Goal: Task Accomplishment & Management: Use online tool/utility

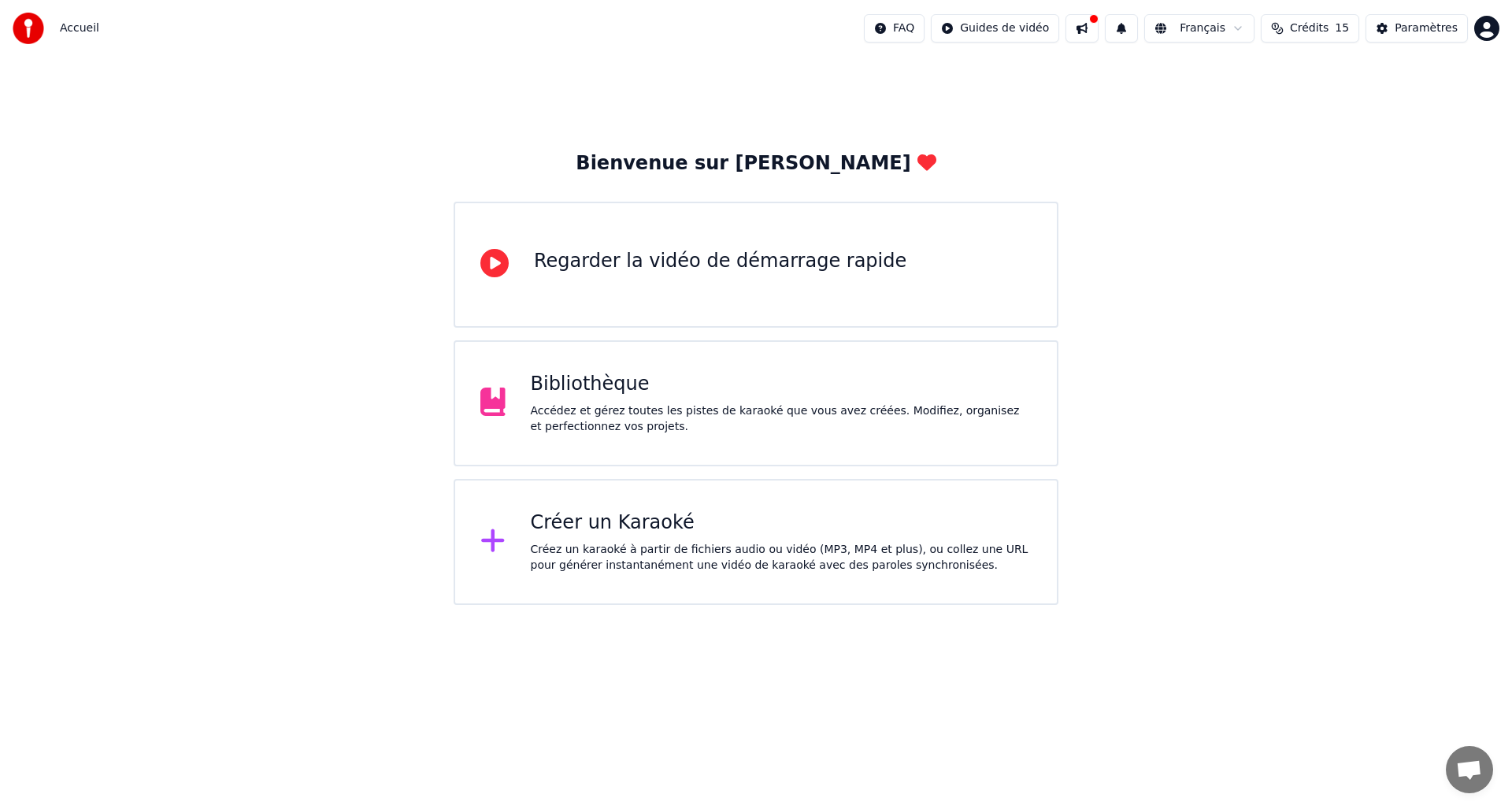
click at [794, 550] on div "Créez un karaoké à partir de fichiers audio ou vidéo (MP3, MP4 et plus), ou col…" at bounding box center [782, 557] width 501 height 31
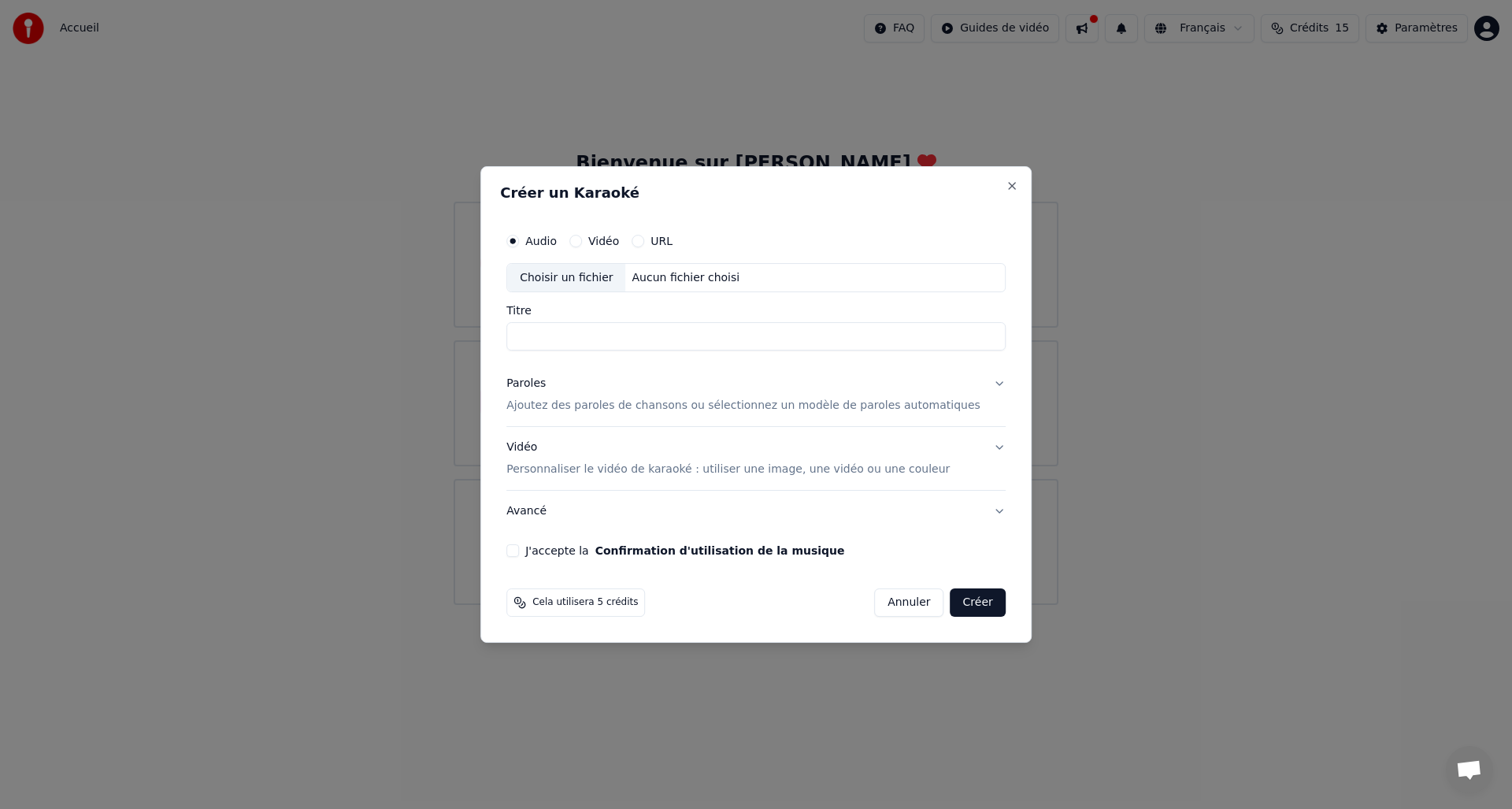
click at [591, 277] on div "Choisir un fichier" at bounding box center [566, 279] width 118 height 29
type input "**********"
click at [602, 405] on p "Ajoutez des paroles de chansons ou sélectionnez un modèle de paroles automatiqu…" at bounding box center [744, 406] width 474 height 16
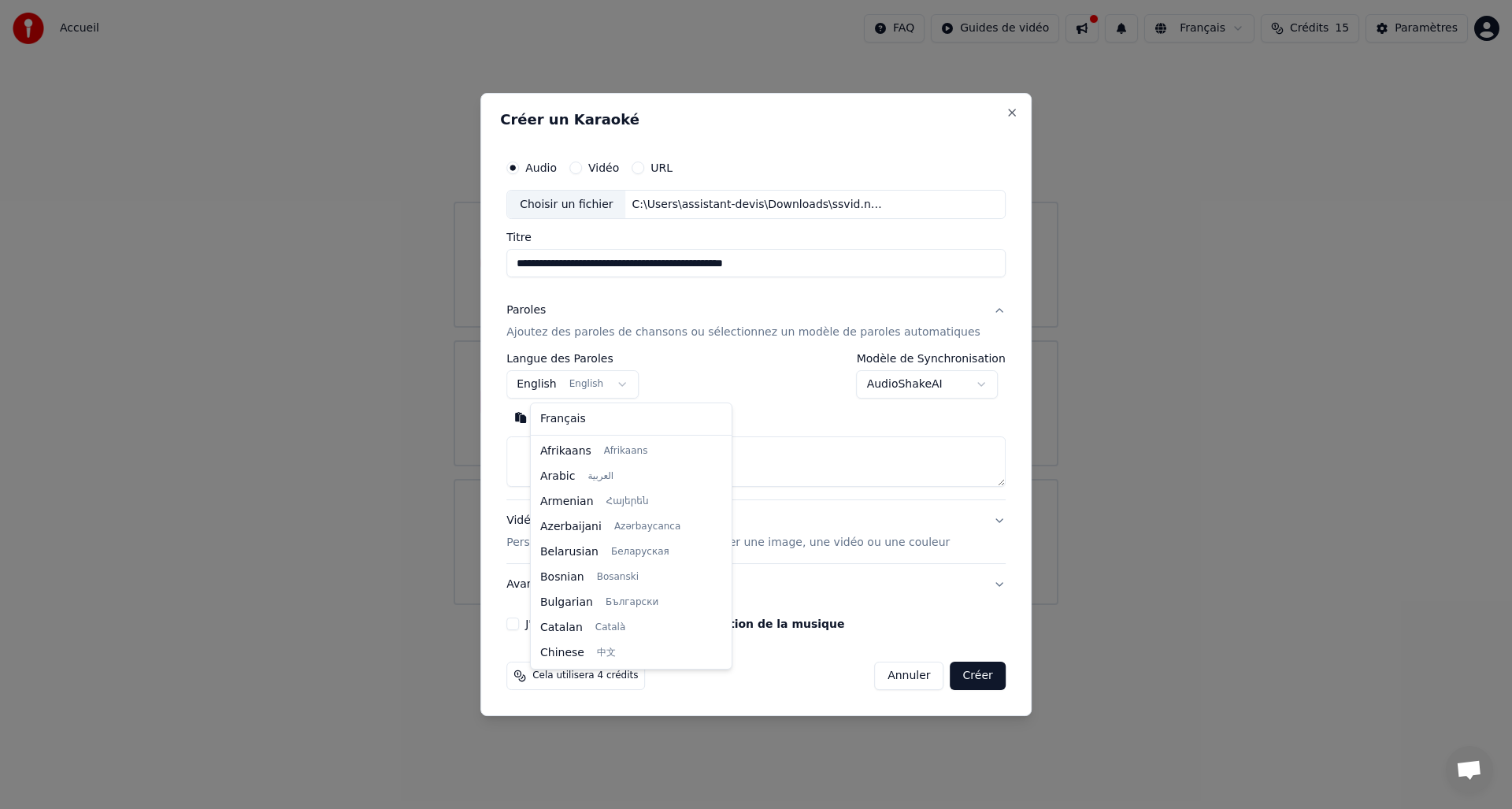
click at [572, 388] on body "**********" at bounding box center [756, 302] width 1512 height 605
select select "**"
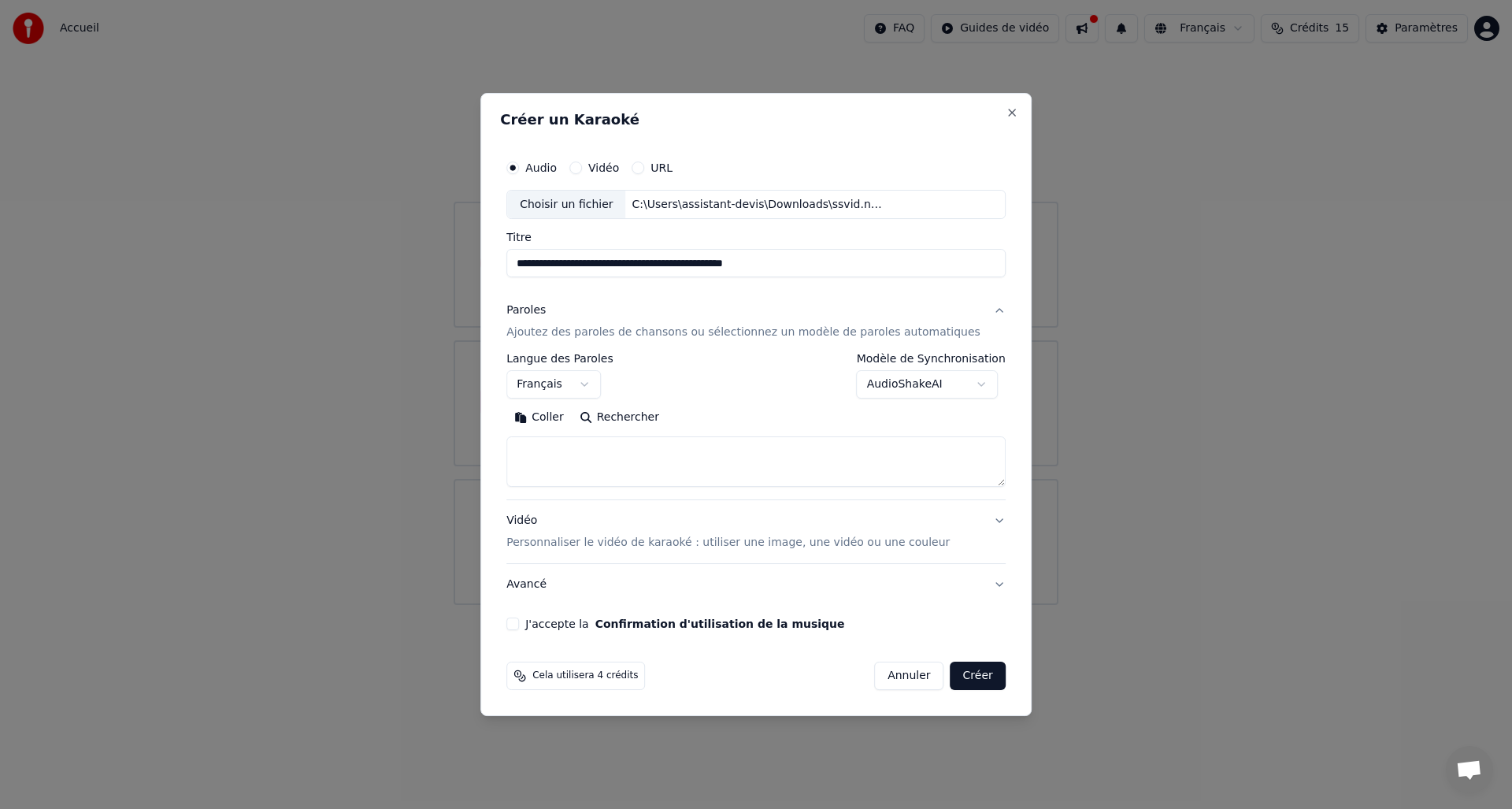
click at [574, 445] on textarea at bounding box center [756, 463] width 500 height 51
paste textarea "**********"
click at [742, 447] on textarea at bounding box center [733, 463] width 453 height 51
drag, startPoint x: 739, startPoint y: 447, endPoint x: 779, endPoint y: 444, distance: 40.1
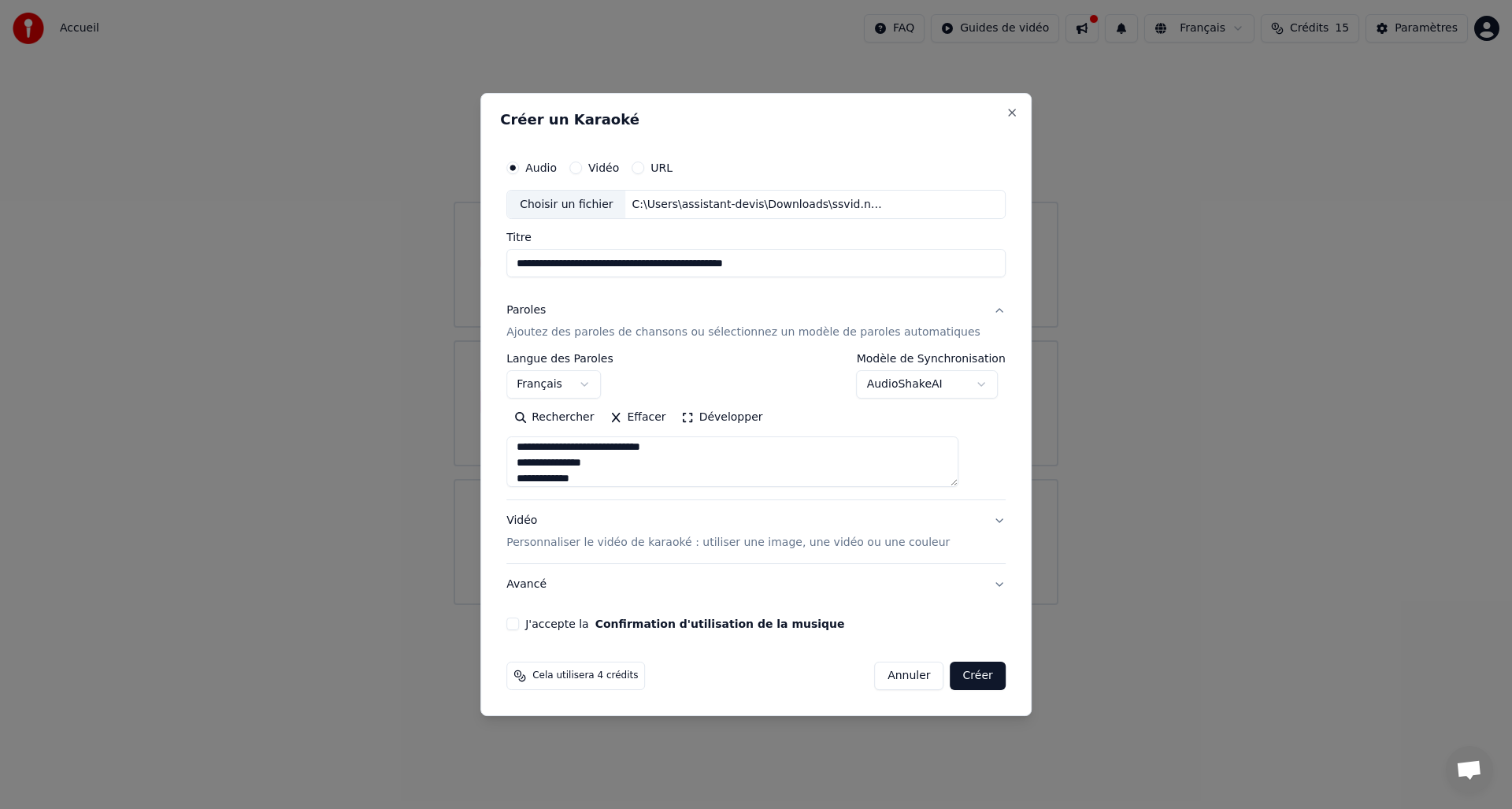
click at [779, 444] on textarea at bounding box center [733, 463] width 453 height 51
type textarea "**********"
click at [928, 387] on body "**********" at bounding box center [756, 302] width 1512 height 605
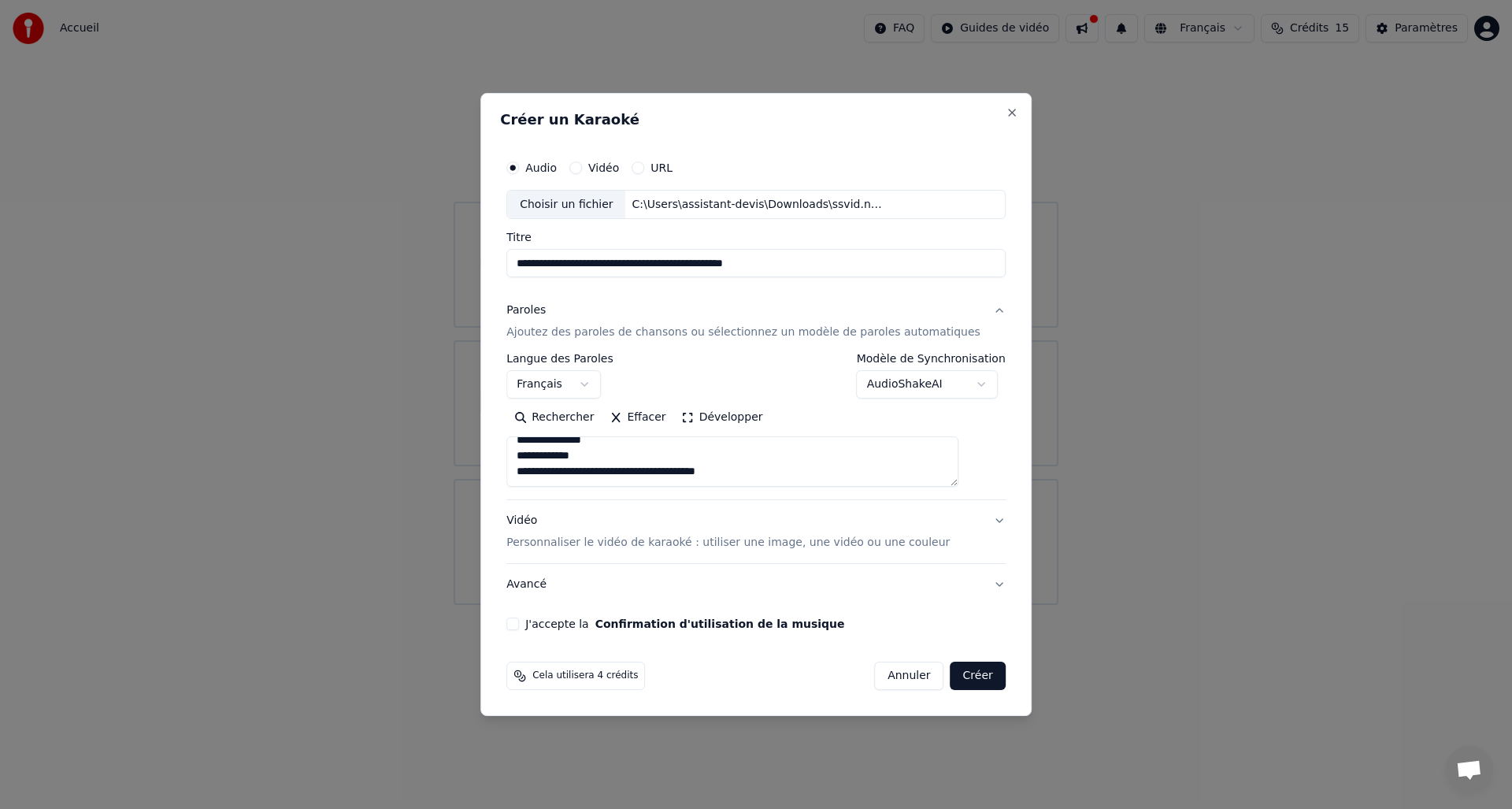
click at [546, 627] on div "J'accepte la Confirmation d'utilisation de la musique" at bounding box center [756, 623] width 500 height 13
click at [519, 625] on button "J'accepte la Confirmation d'utilisation de la musique" at bounding box center [512, 623] width 13 height 13
click at [951, 677] on button "Créer" at bounding box center [978, 676] width 55 height 29
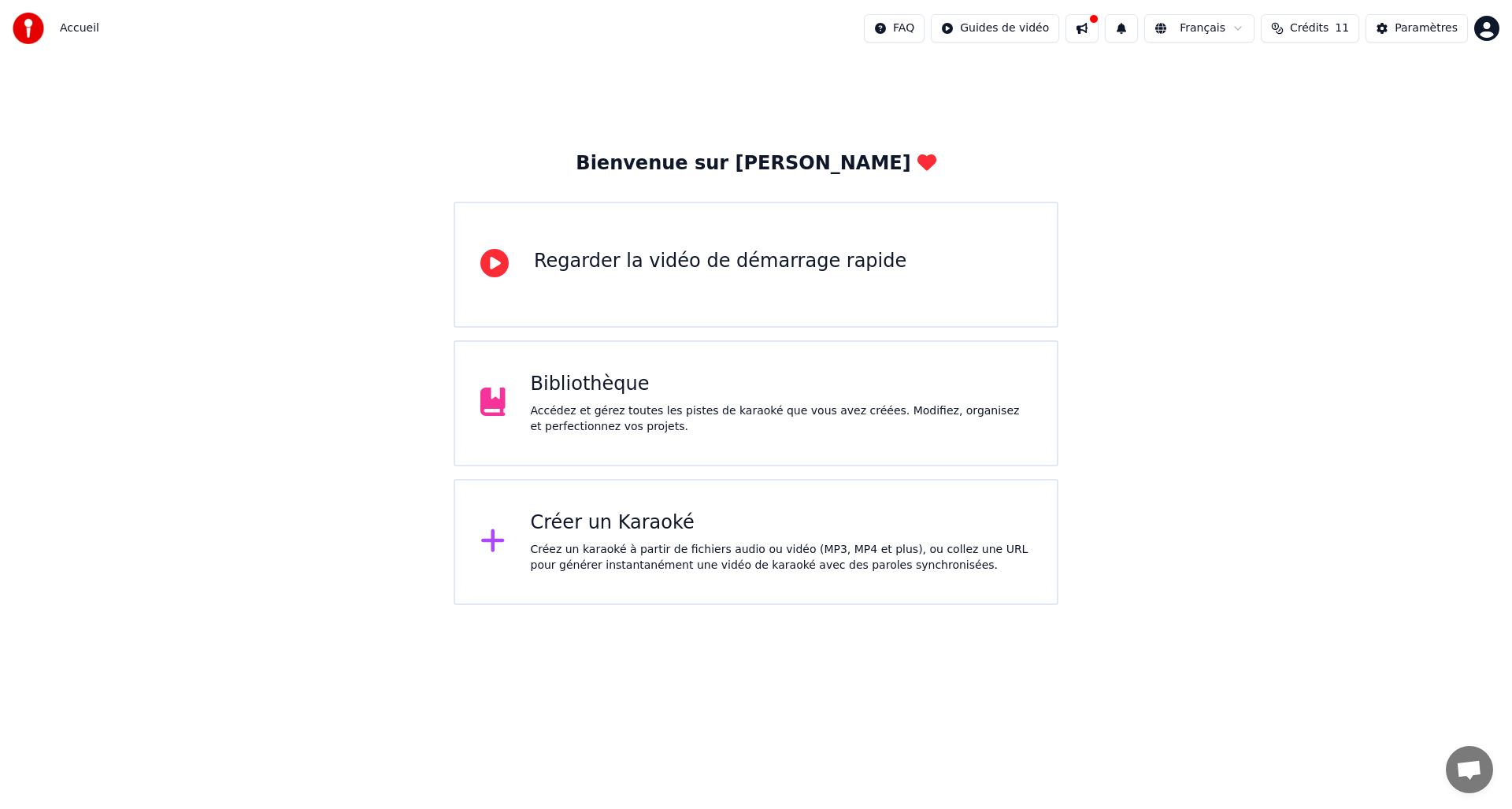
click at [573, 552] on div "Créez un karaoké à partir de fichiers audio ou vidéo (MP3, MP4 et plus), ou col…" at bounding box center [782, 557] width 501 height 31
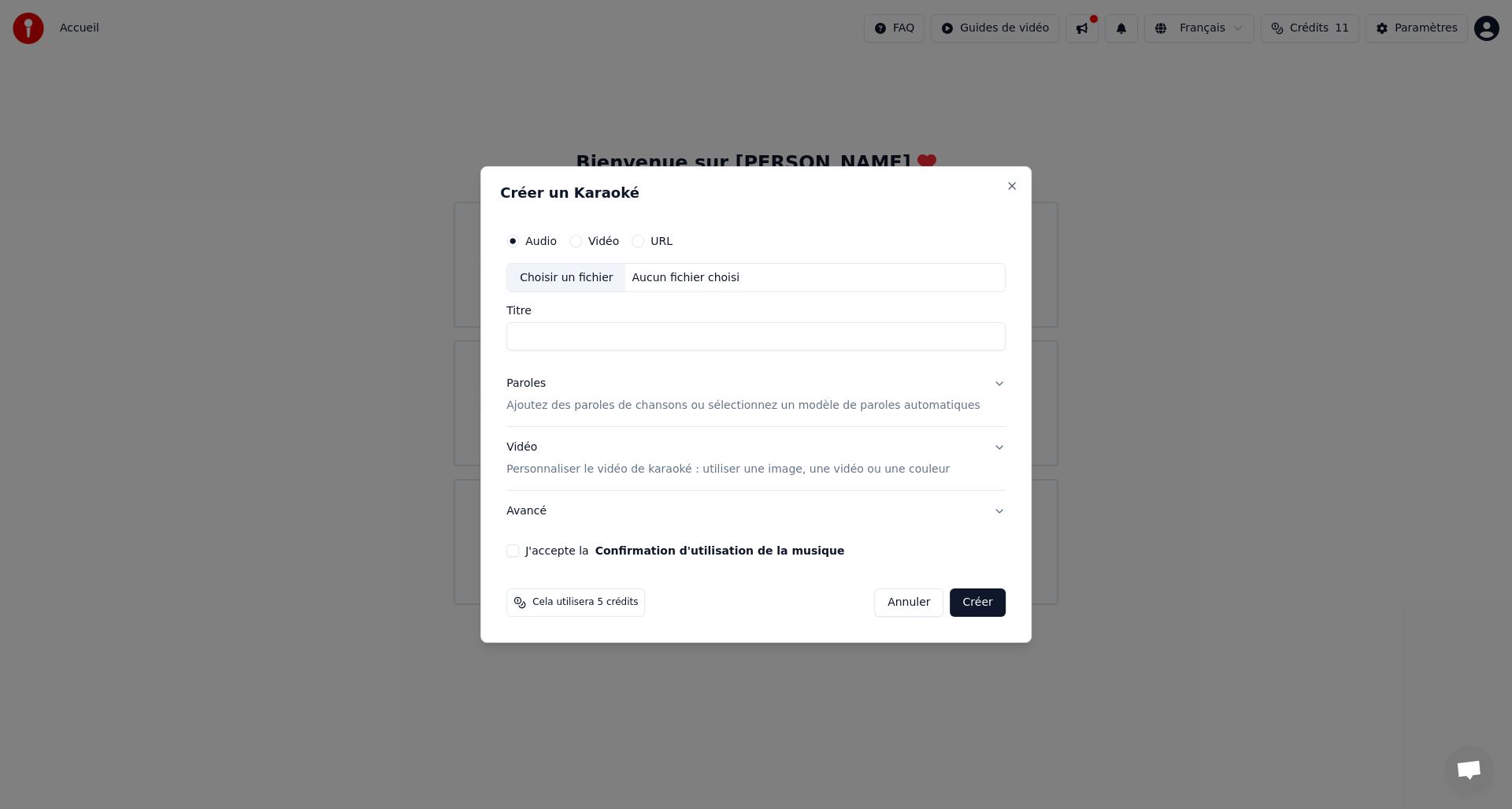
click at [566, 276] on div "Choisir un fichier" at bounding box center [566, 279] width 118 height 29
type input "**********"
click at [577, 404] on p "Ajoutez des paroles de chansons ou sélectionnez un modèle de paroles automatiqu…" at bounding box center [744, 406] width 474 height 16
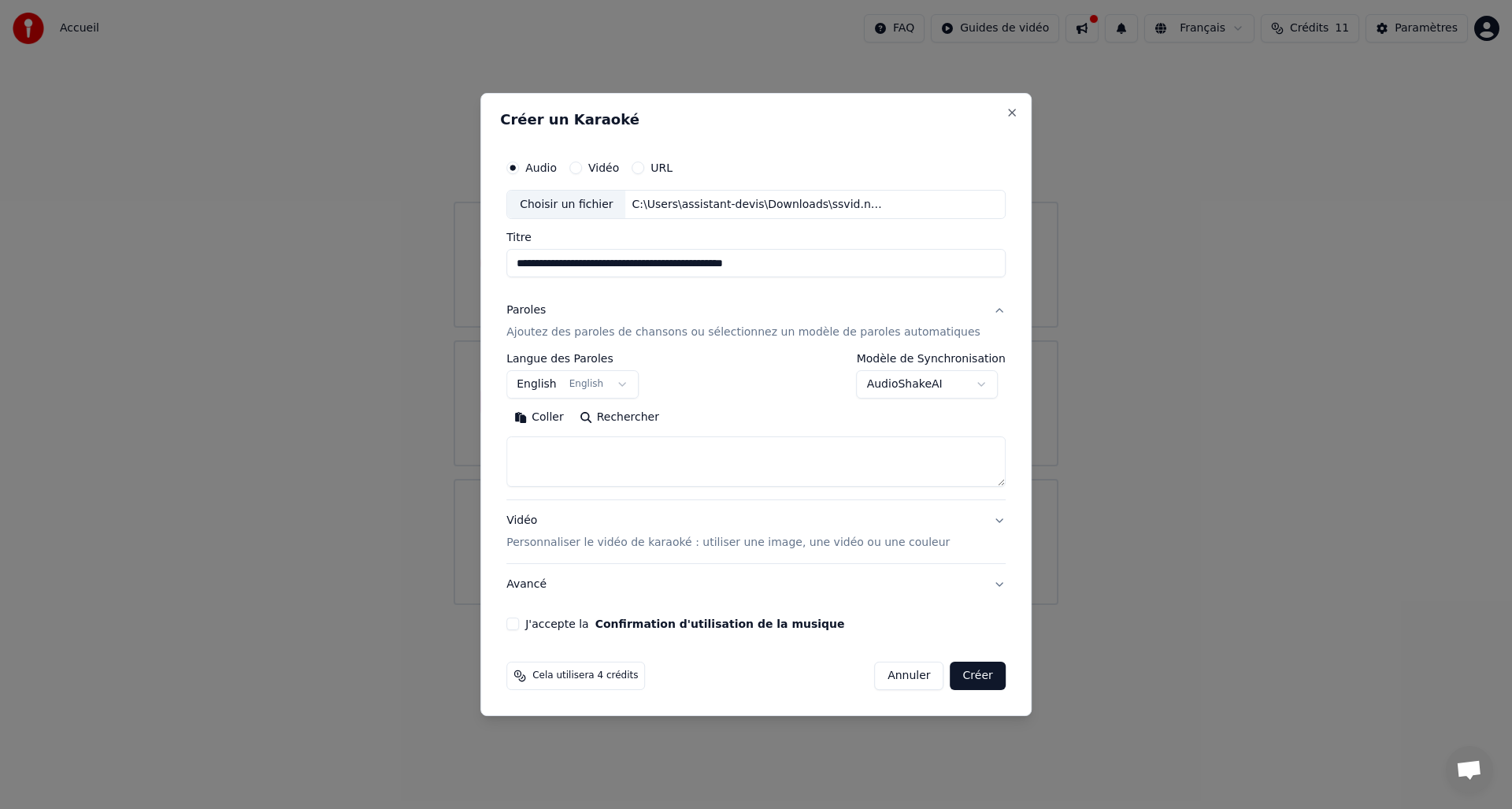
click at [548, 388] on button "English English" at bounding box center [572, 385] width 133 height 29
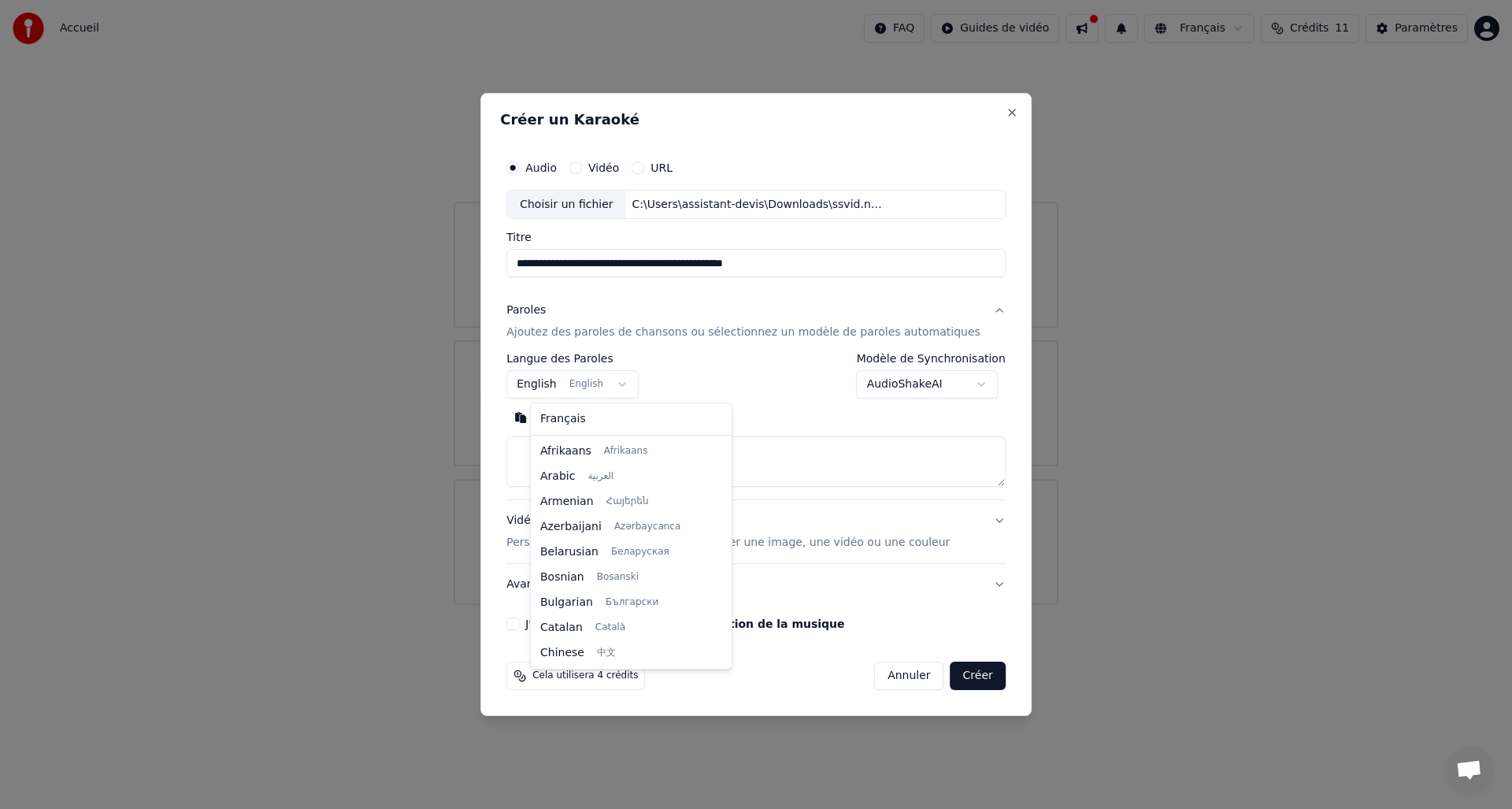
scroll to position [126, 0]
select select "**"
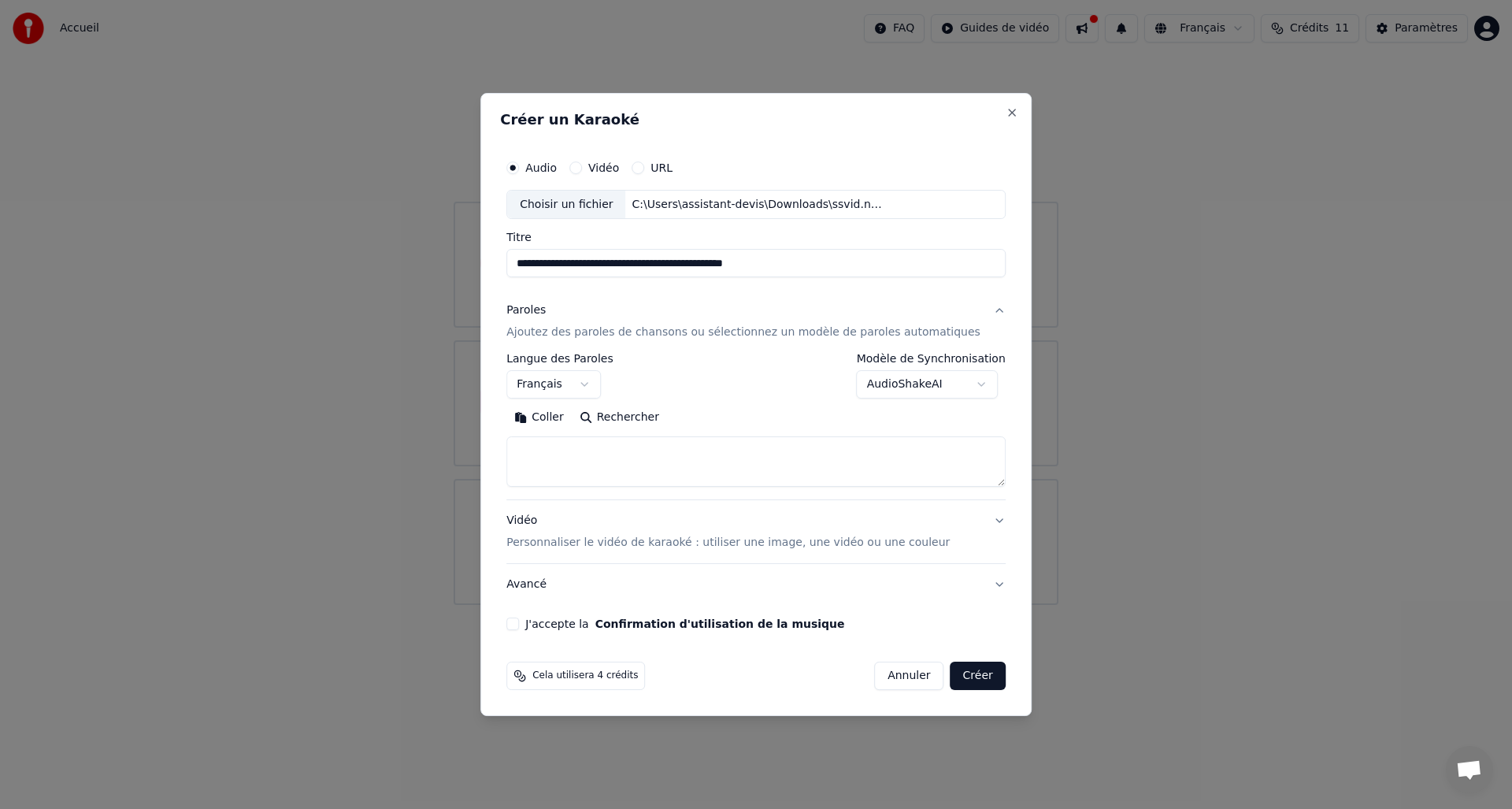
click at [565, 443] on textarea at bounding box center [756, 463] width 500 height 51
paste textarea "**********"
type textarea "**********"
click at [519, 621] on button "J'accepte la Confirmation d'utilisation de la musique" at bounding box center [512, 623] width 13 height 13
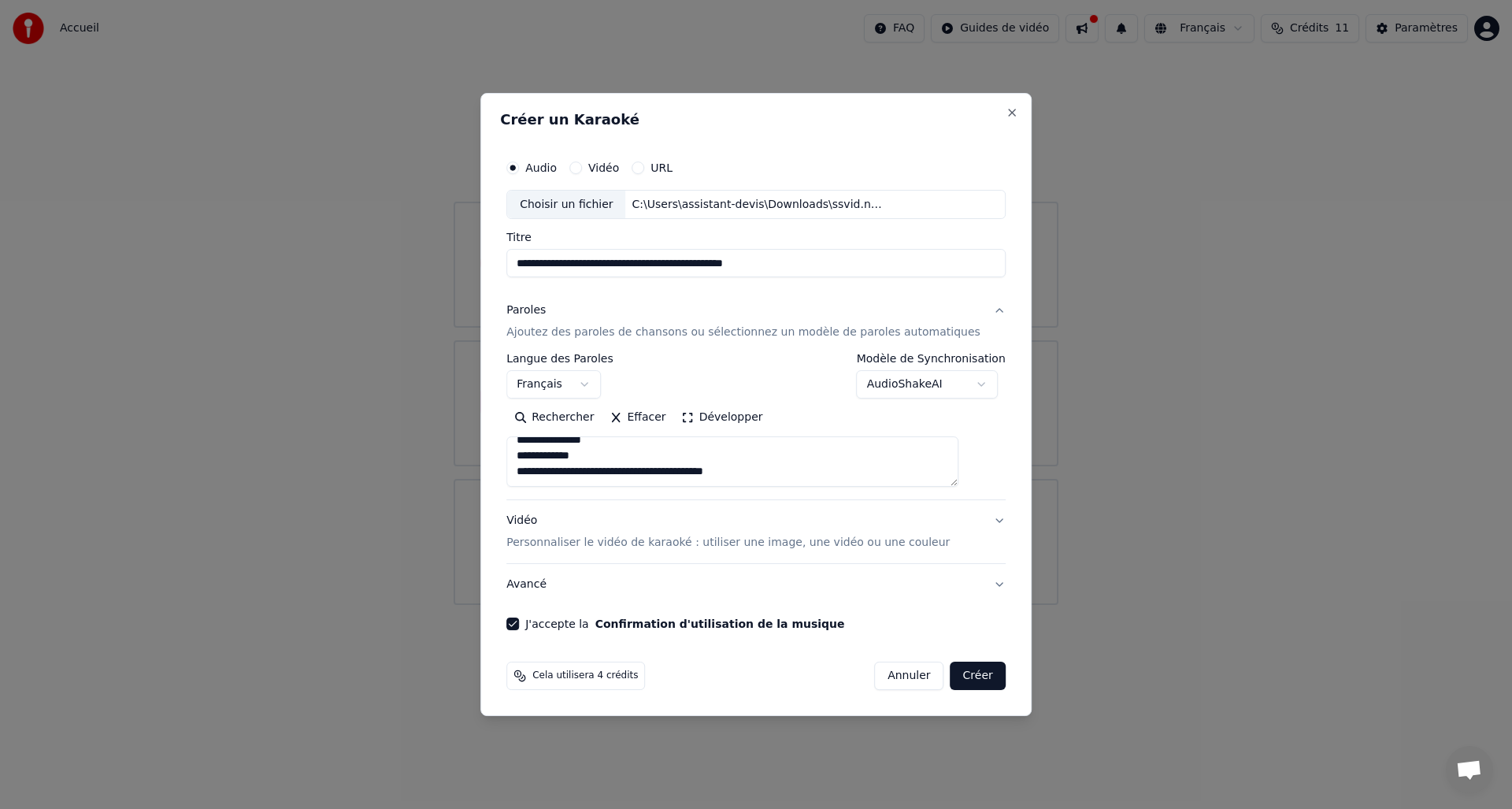
click at [972, 676] on button "Créer" at bounding box center [978, 676] width 55 height 29
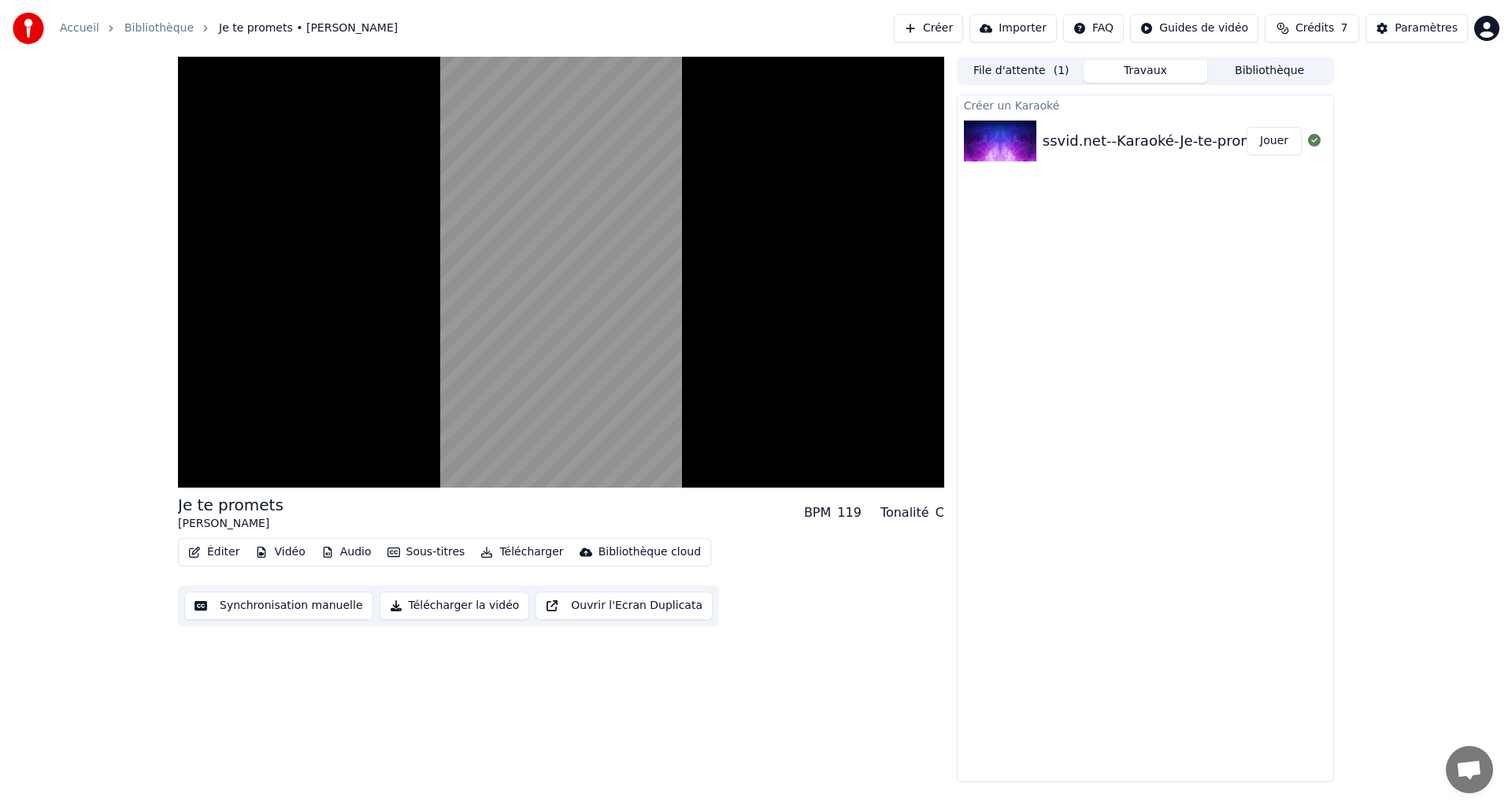
click at [208, 561] on button "Éditer" at bounding box center [214, 552] width 64 height 22
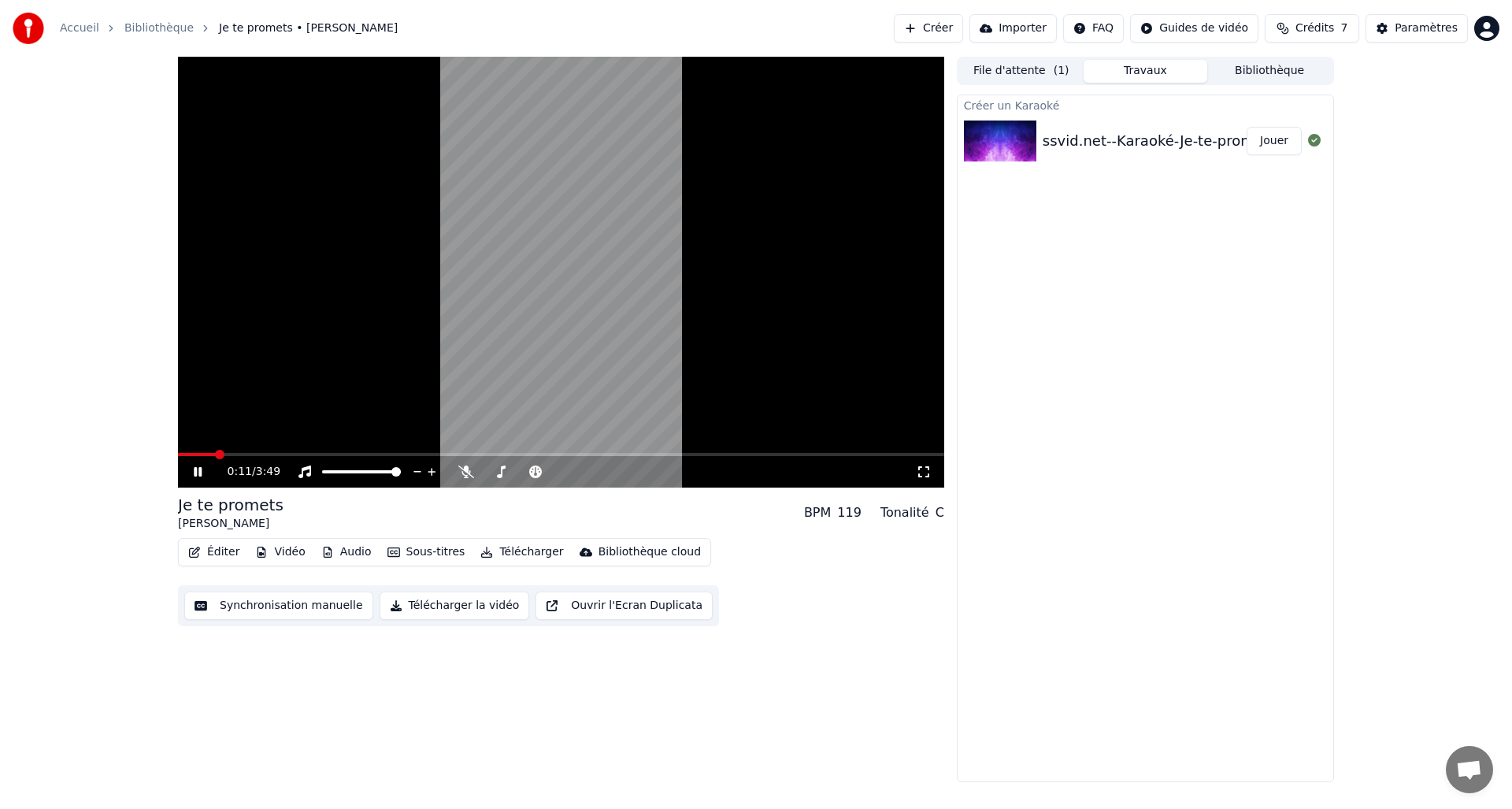
click at [587, 384] on video at bounding box center [561, 272] width 767 height 431
click at [185, 466] on div "0:11 / 3:49" at bounding box center [561, 472] width 754 height 16
click at [196, 469] on icon at bounding box center [198, 471] width 9 height 11
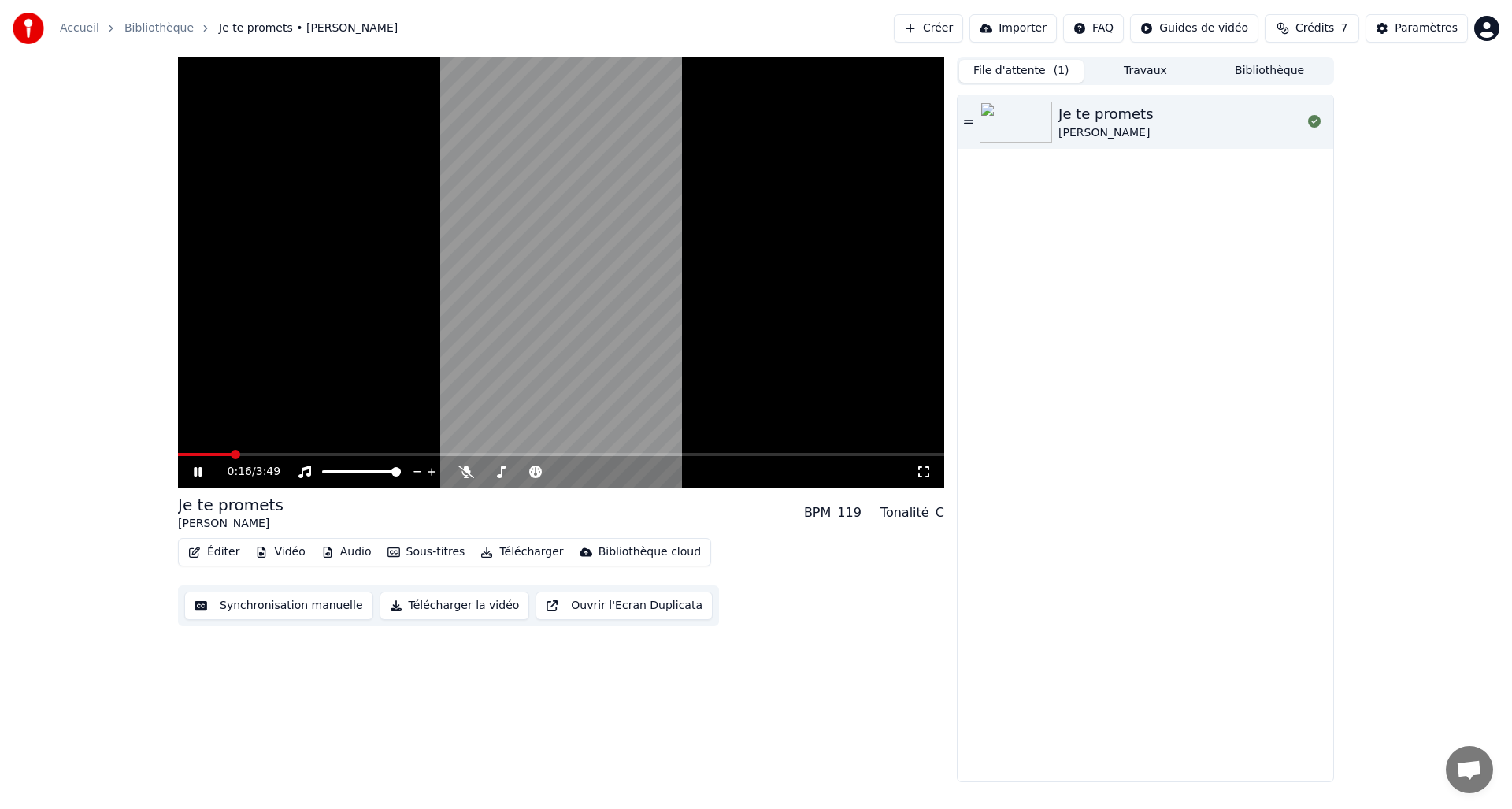
click at [1016, 74] on button "File d'attente ( 1 )" at bounding box center [1021, 71] width 124 height 23
click at [1016, 111] on img at bounding box center [1016, 122] width 73 height 41
click at [229, 555] on button "Éditer" at bounding box center [214, 552] width 64 height 22
click at [823, 580] on div "Éditer Vidéo Audio Sous-titres Télécharger Bibliothèque cloud Synchronisation m…" at bounding box center [561, 582] width 767 height 88
click at [669, 330] on video at bounding box center [561, 272] width 767 height 431
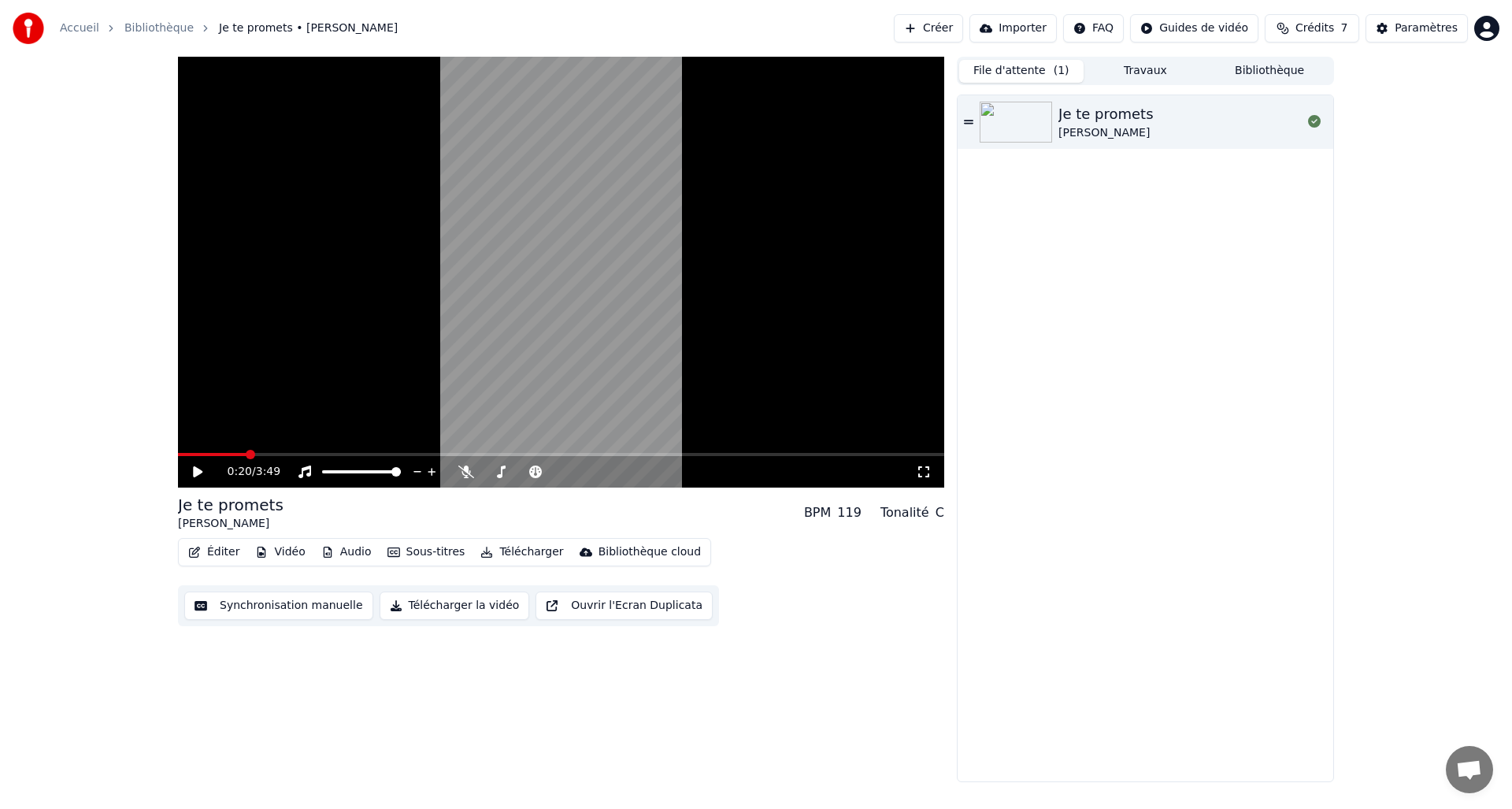
click at [588, 425] on video at bounding box center [561, 272] width 767 height 431
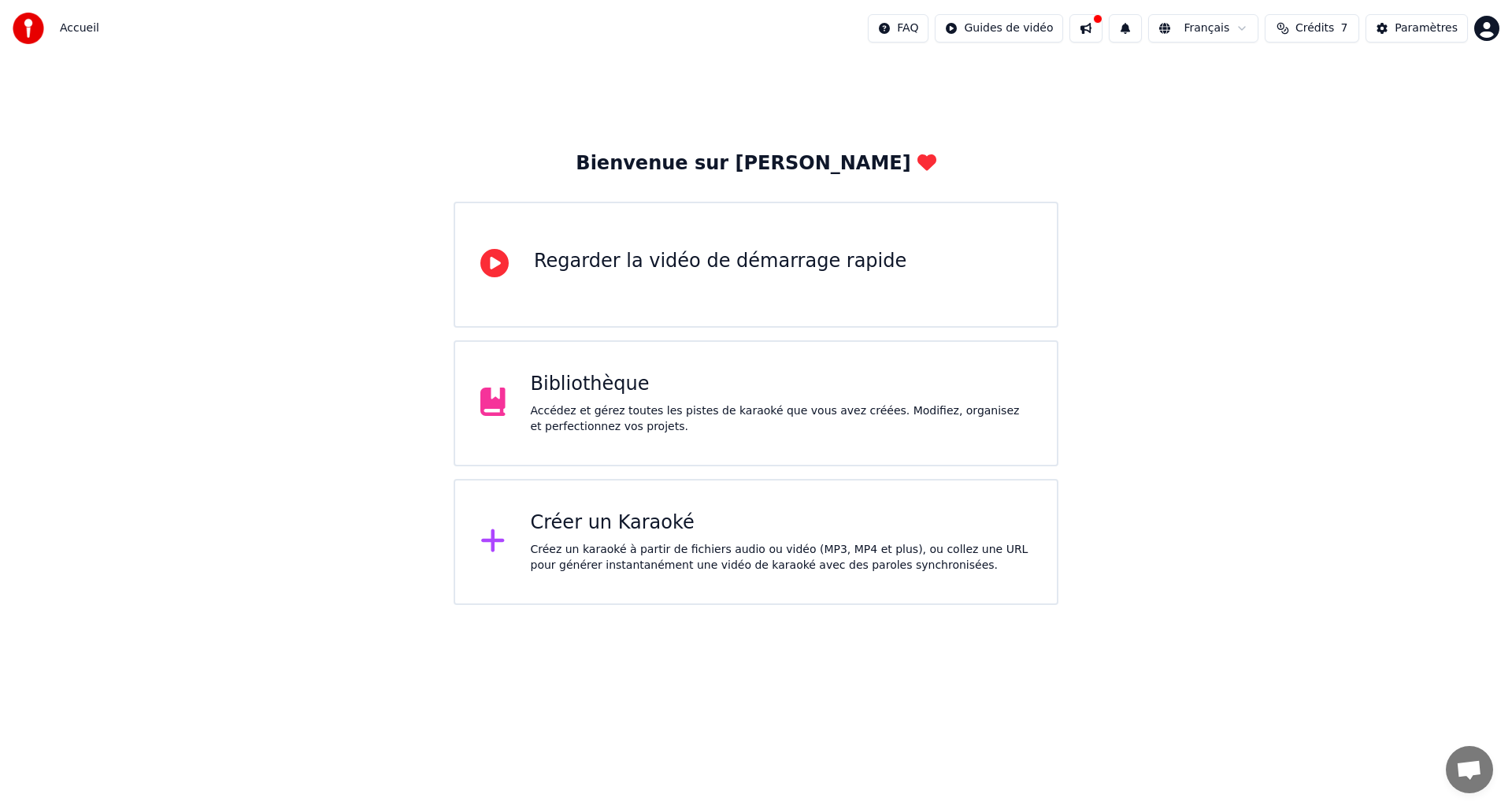
click at [510, 519] on div "Créer un Karaoké Créez un karaoké à partir de fichiers audio ou vidéo (MP3, MP4…" at bounding box center [756, 541] width 605 height 126
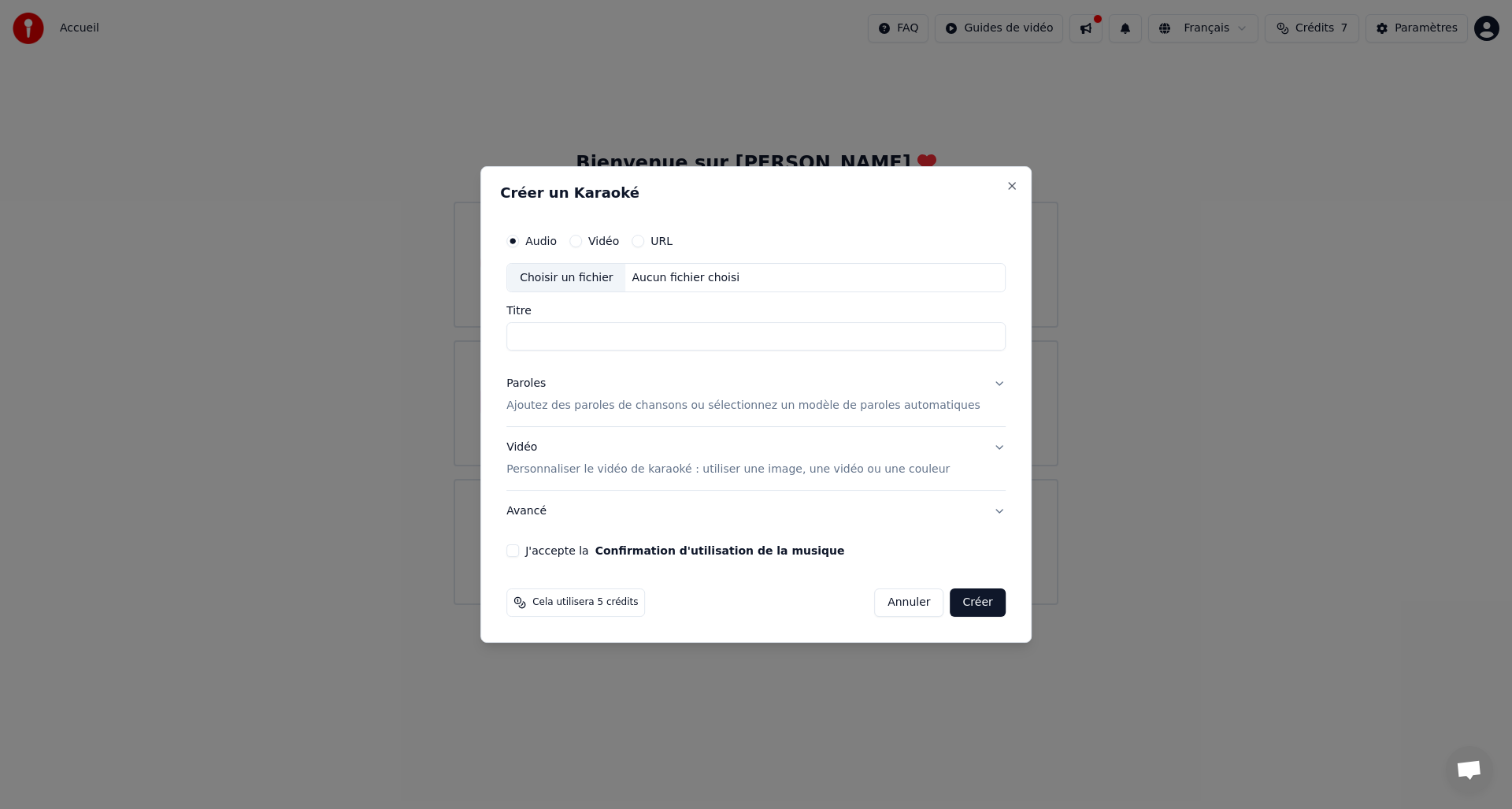
click at [611, 471] on p "Personnaliser le vidéo de karaoké : utiliser une image, une vidéo ou une couleur" at bounding box center [728, 470] width 443 height 16
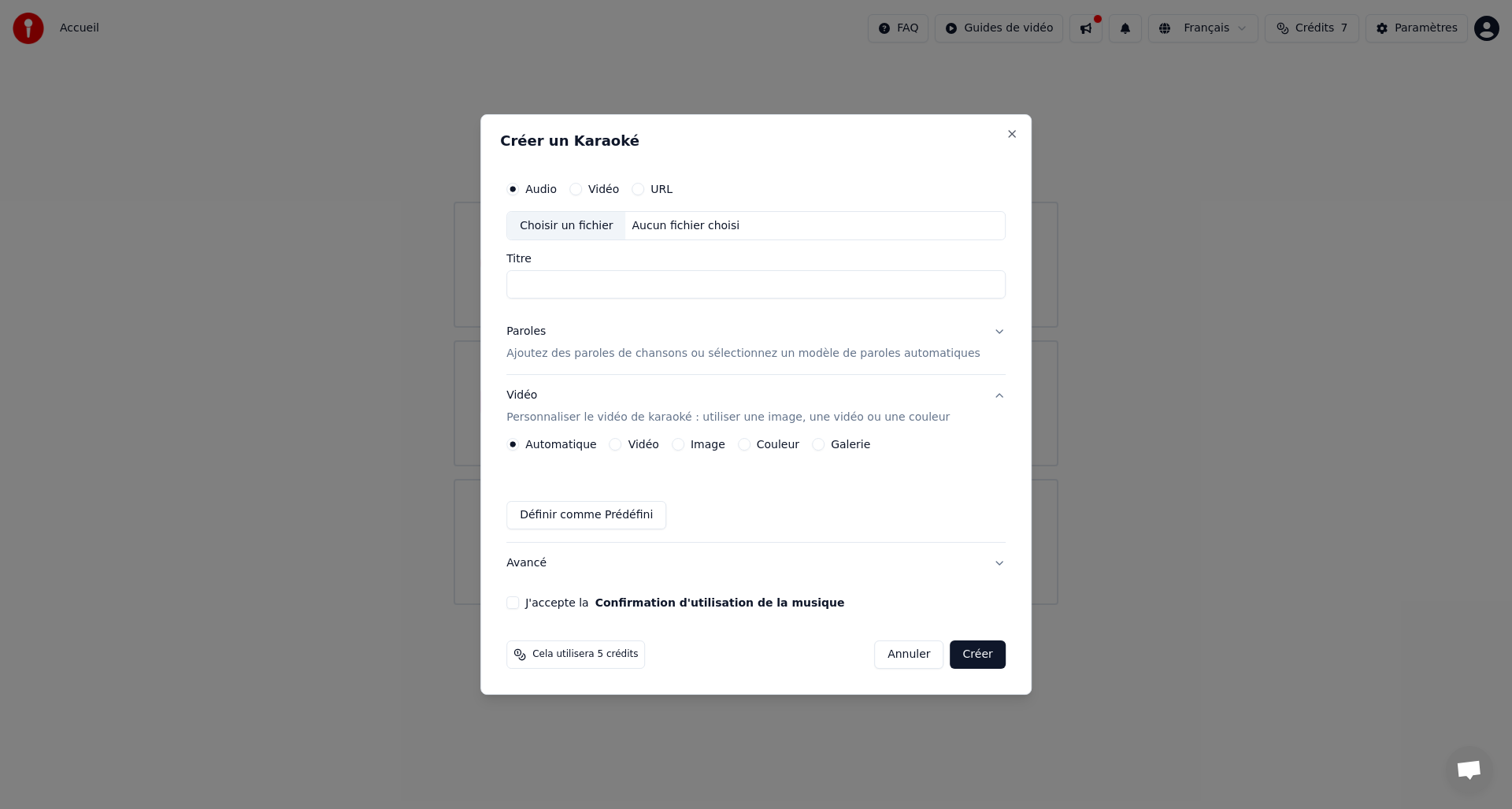
click at [981, 126] on div "Créer un Karaoké Audio Vidéo URL Choisir un fichier Aucun fichier choisi Titre …" at bounding box center [756, 404] width 551 height 582
click at [1005, 131] on button "Close" at bounding box center [1011, 133] width 13 height 13
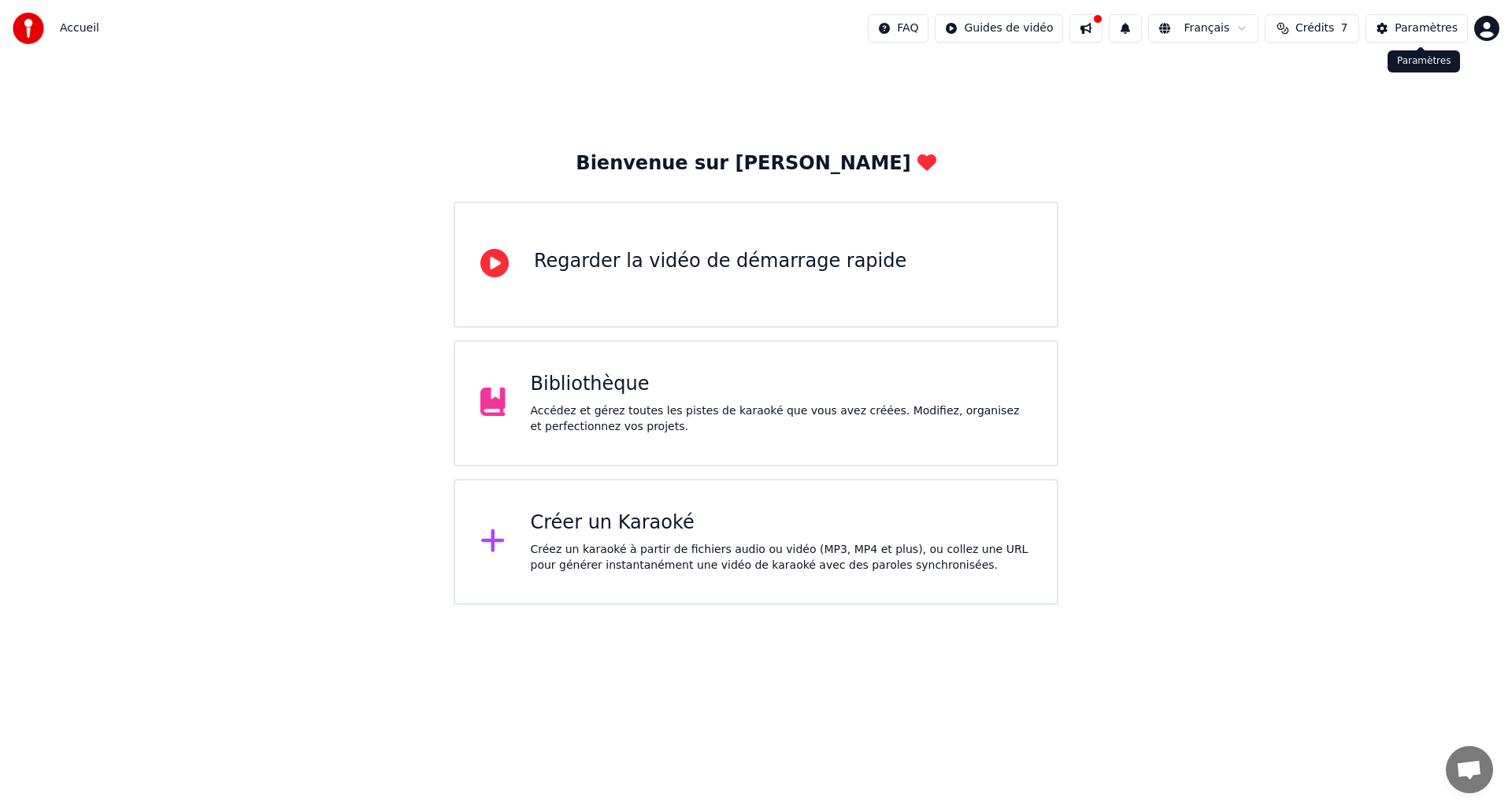
click at [1407, 29] on div "Paramètres" at bounding box center [1426, 28] width 63 height 16
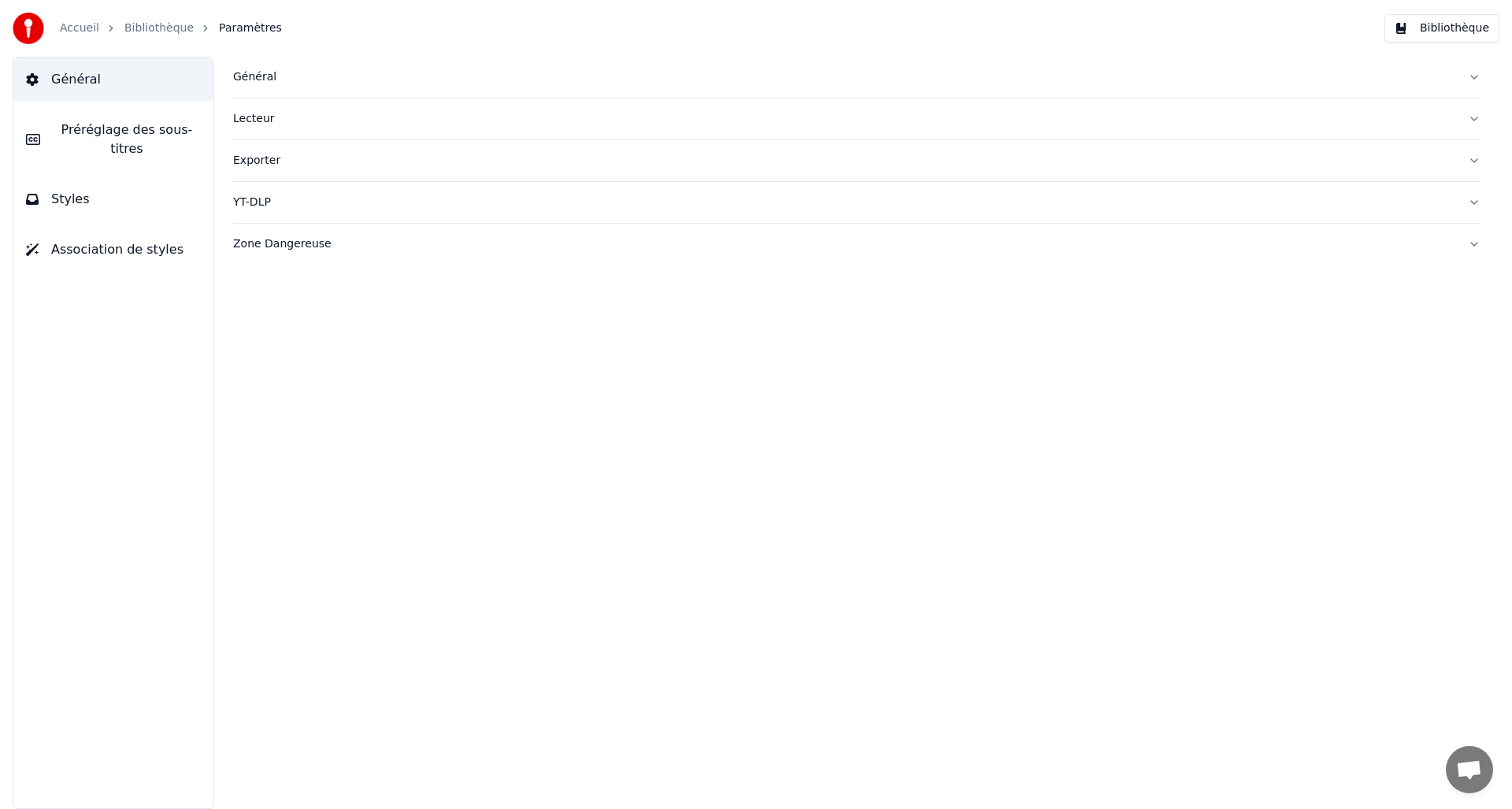
click at [157, 24] on link "Bibliothèque" at bounding box center [159, 28] width 69 height 16
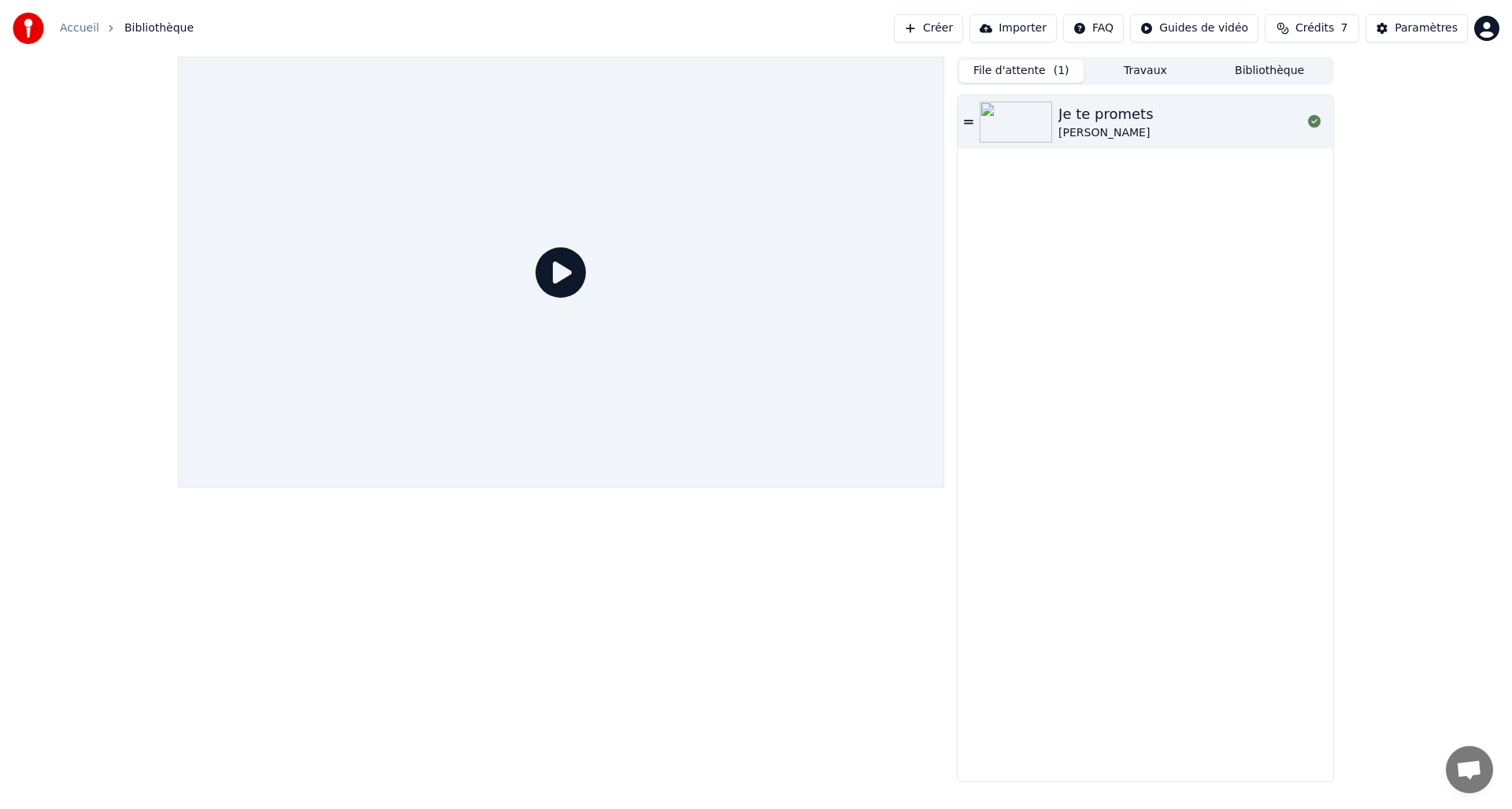
click at [1162, 74] on button "Travaux" at bounding box center [1146, 71] width 124 height 23
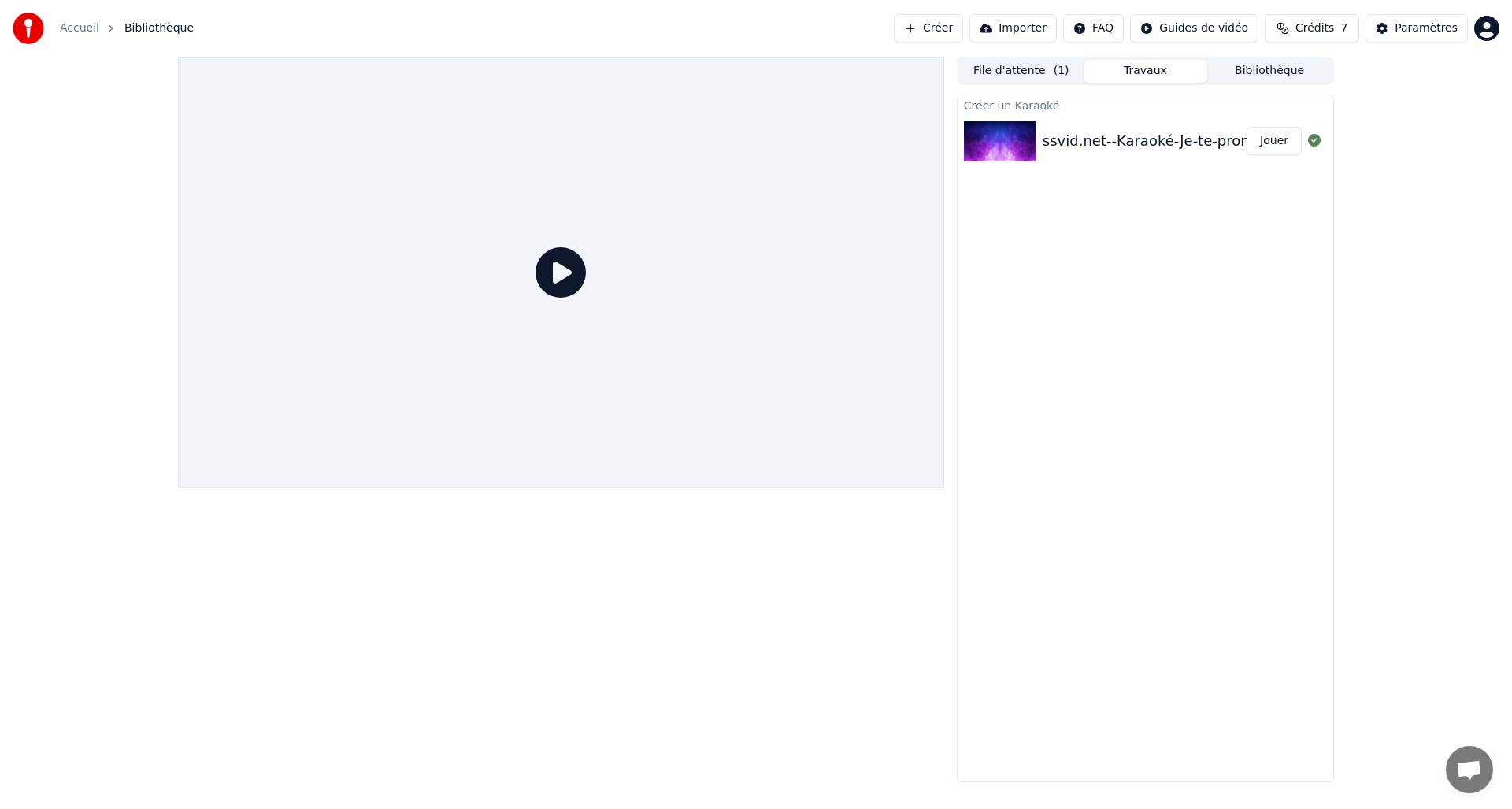
click at [1274, 139] on button "Jouer" at bounding box center [1274, 141] width 55 height 29
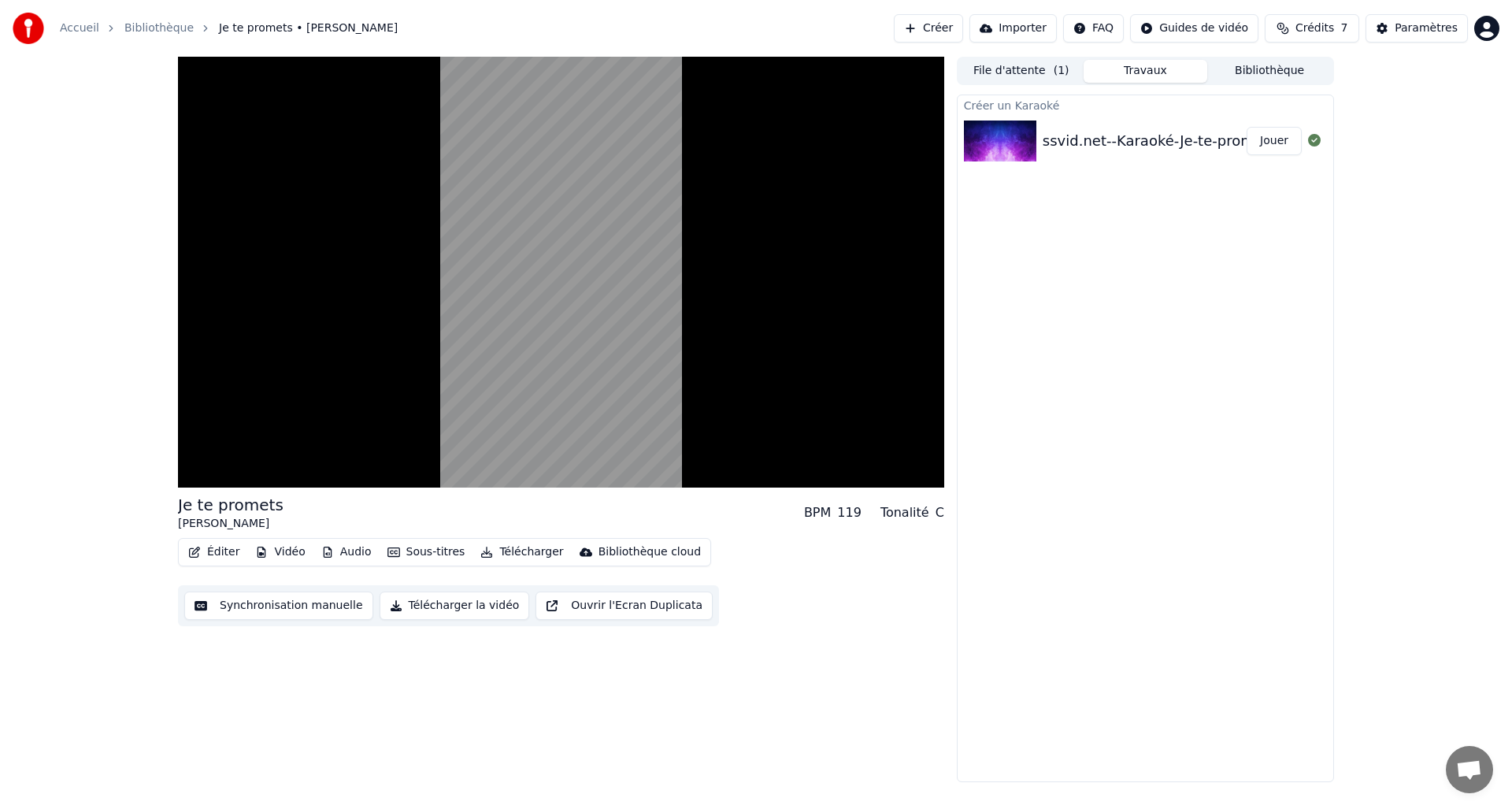
click at [1121, 146] on div "ssvid.net--Karaoké-Je-te-promets-[PERSON_NAME] (1)" at bounding box center [1233, 141] width 382 height 22
click at [979, 138] on img at bounding box center [1000, 141] width 73 height 41
click at [1255, 77] on button "Bibliothèque" at bounding box center [1269, 71] width 124 height 23
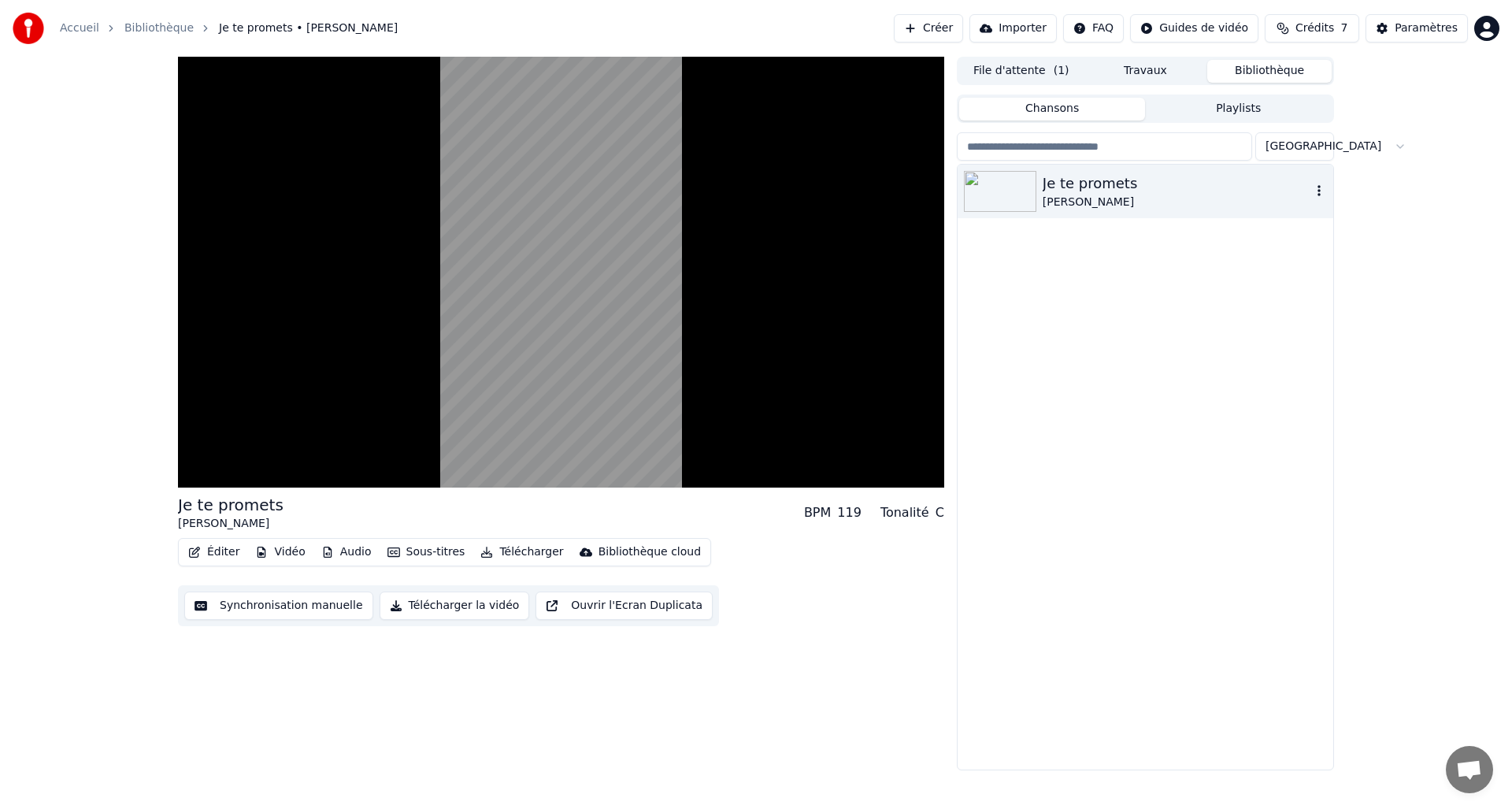
click at [1326, 193] on icon "button" at bounding box center [1319, 190] width 16 height 13
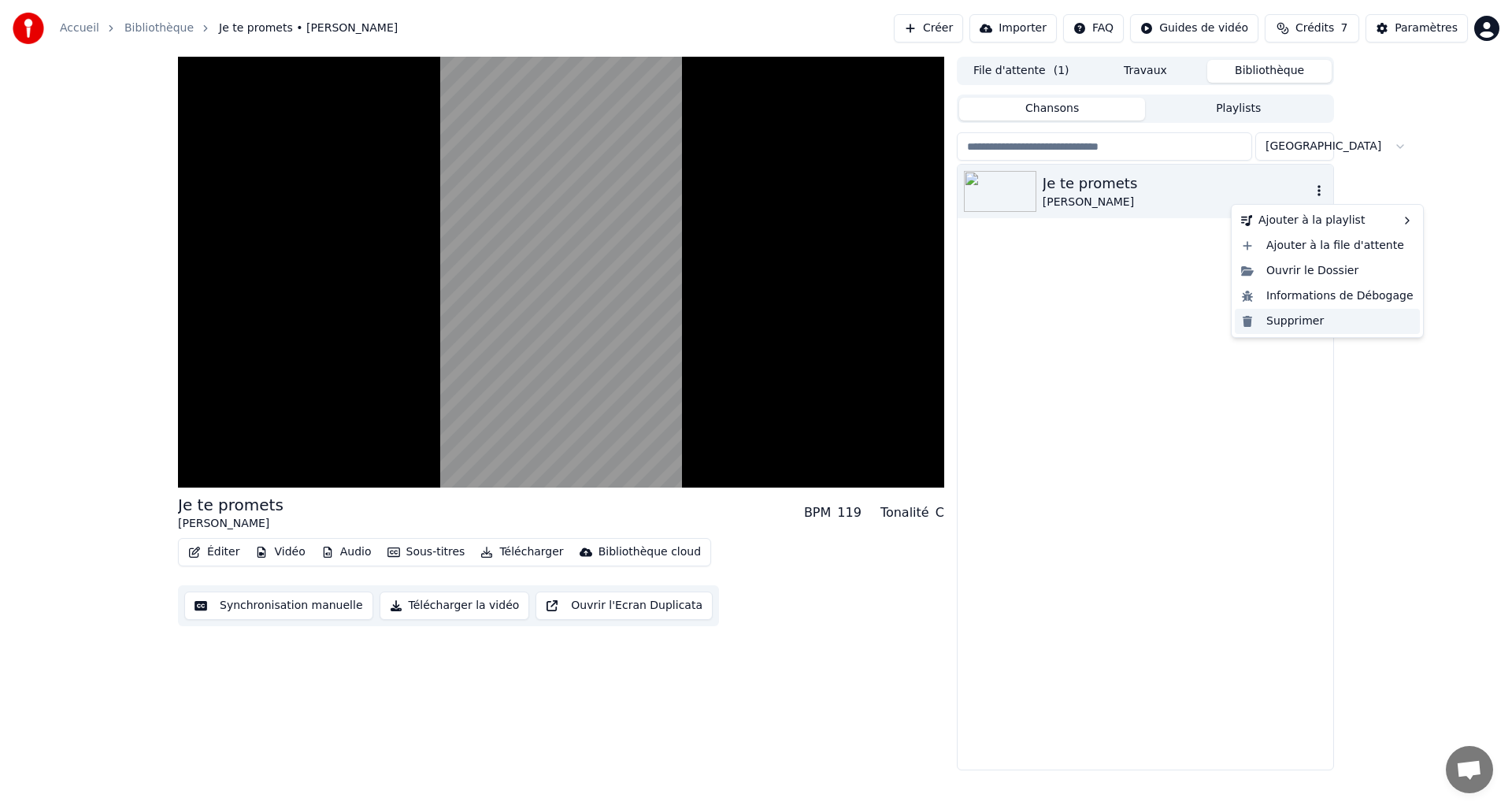
click at [1293, 320] on div "Supprimer" at bounding box center [1327, 322] width 185 height 25
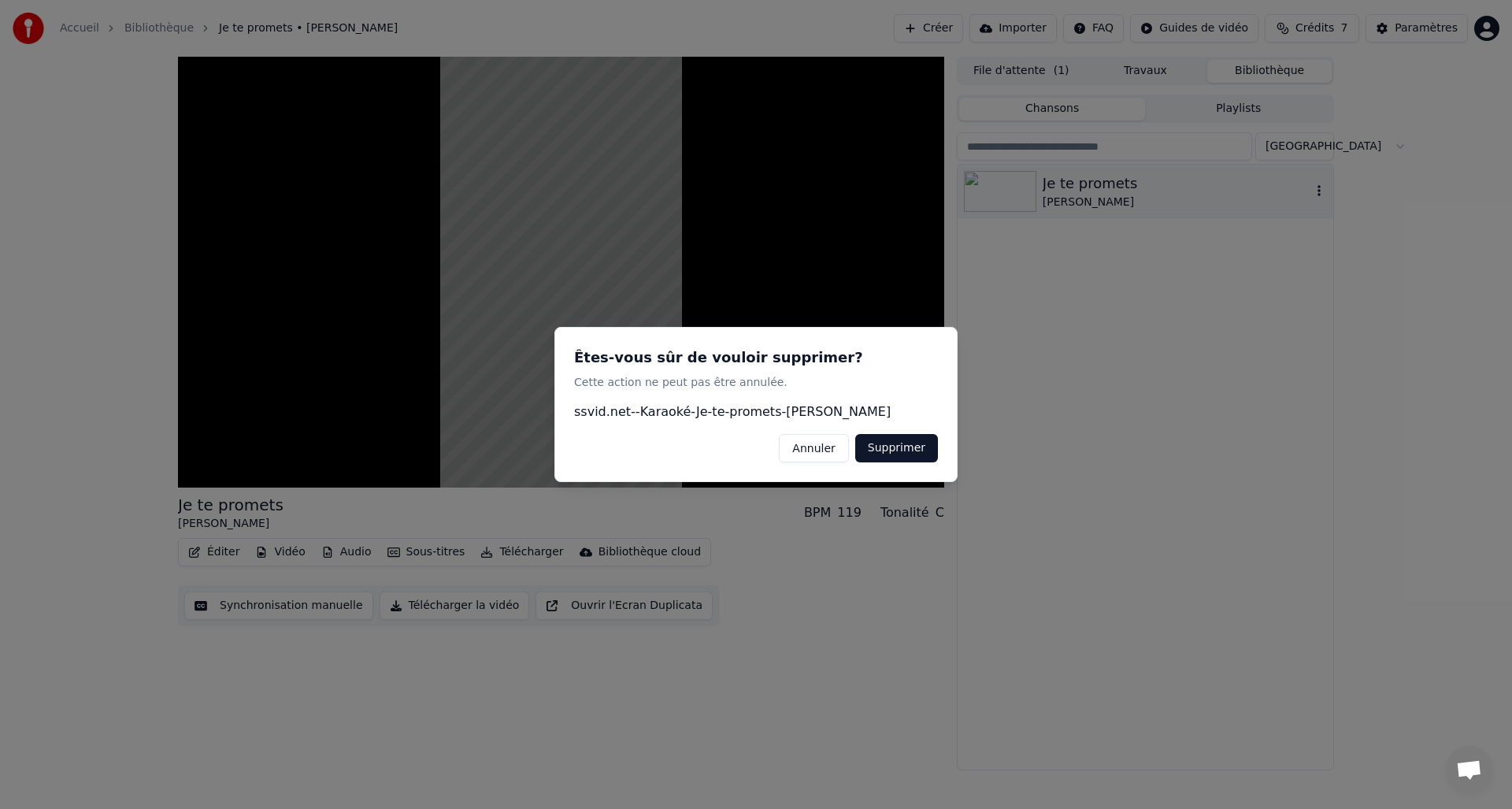
click at [923, 439] on button "Supprimer" at bounding box center [897, 448] width 83 height 29
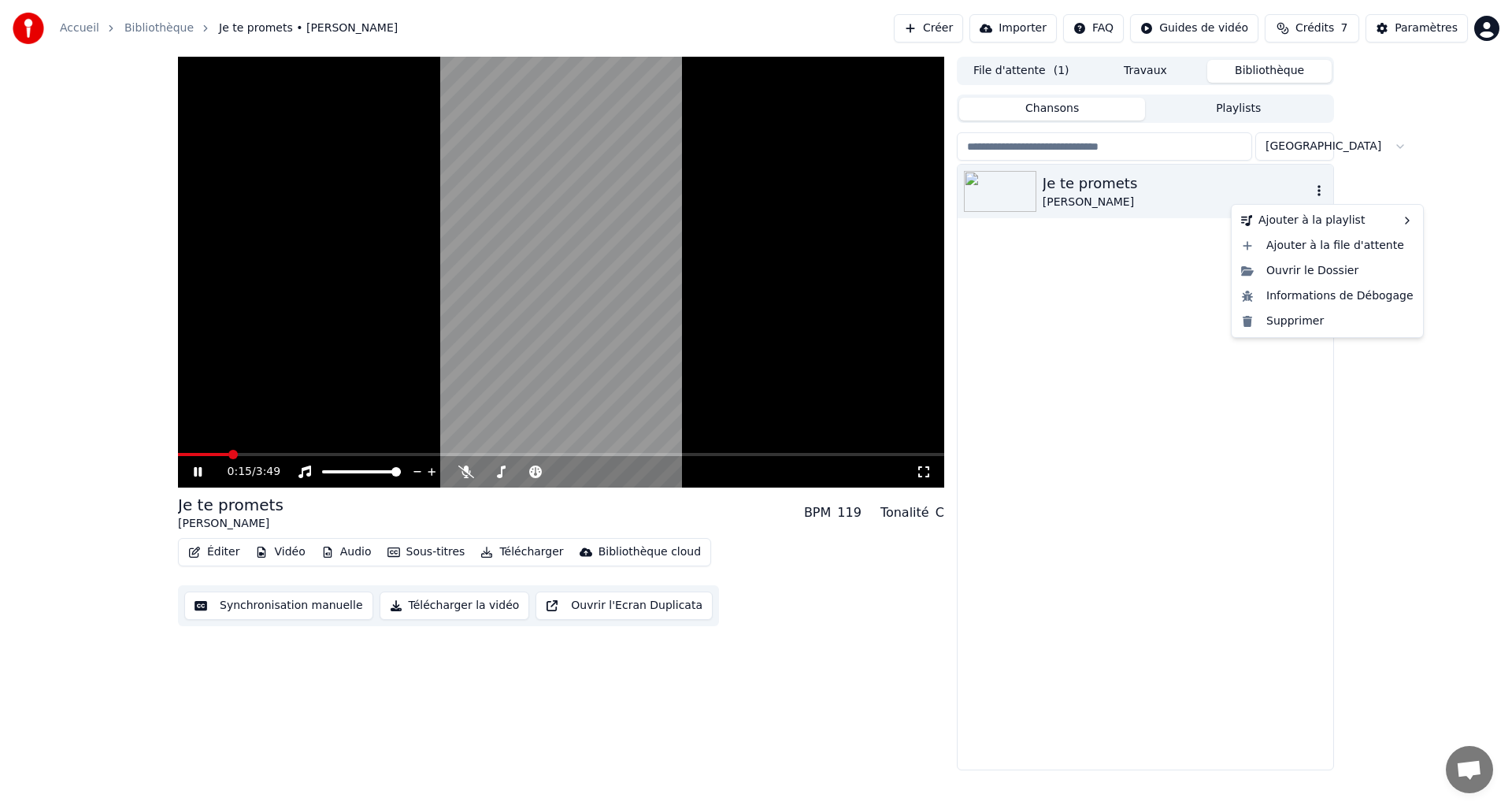
click at [1315, 193] on icon "button" at bounding box center [1319, 190] width 16 height 13
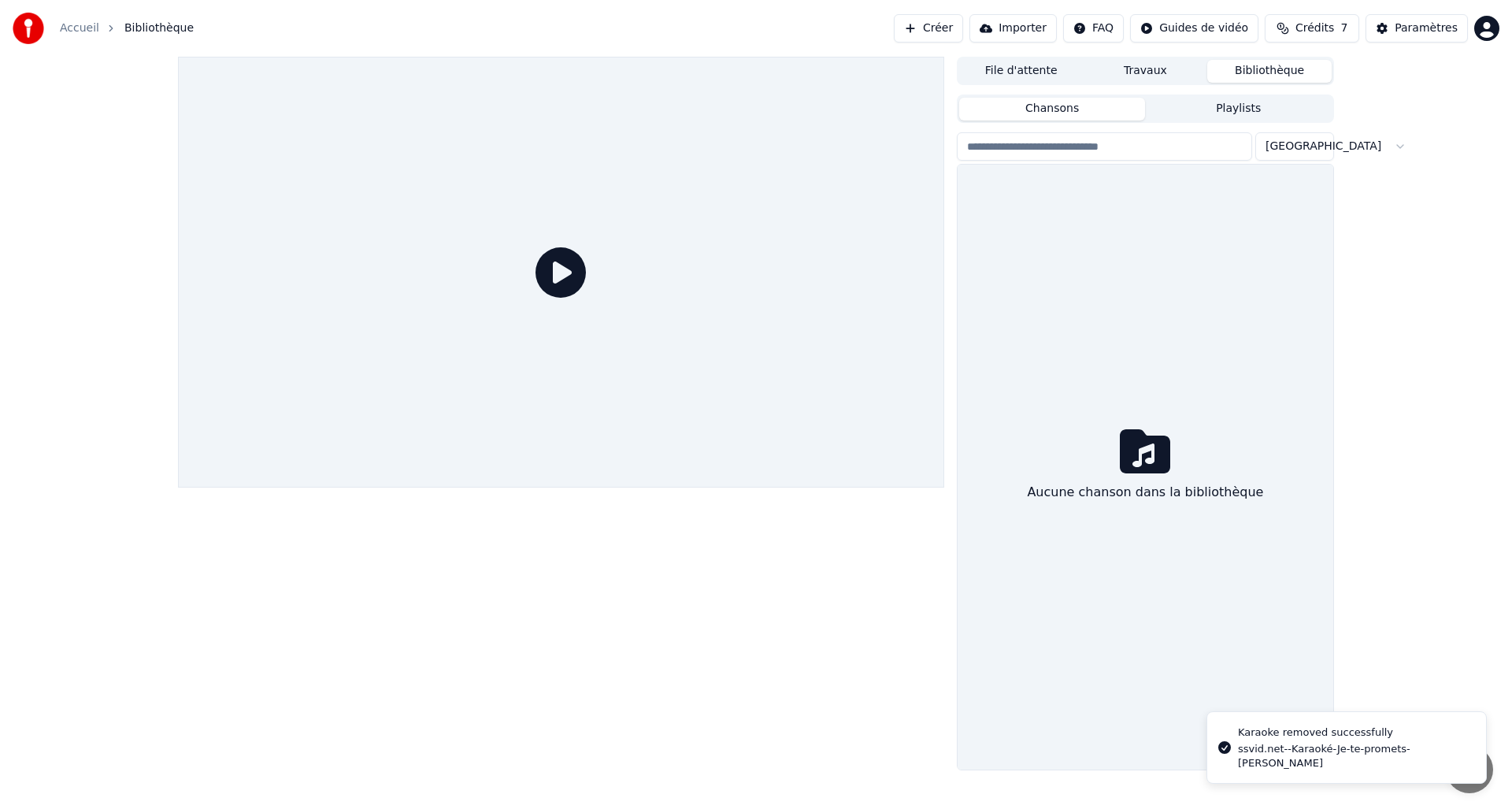
click at [1140, 69] on button "Travaux" at bounding box center [1146, 71] width 124 height 23
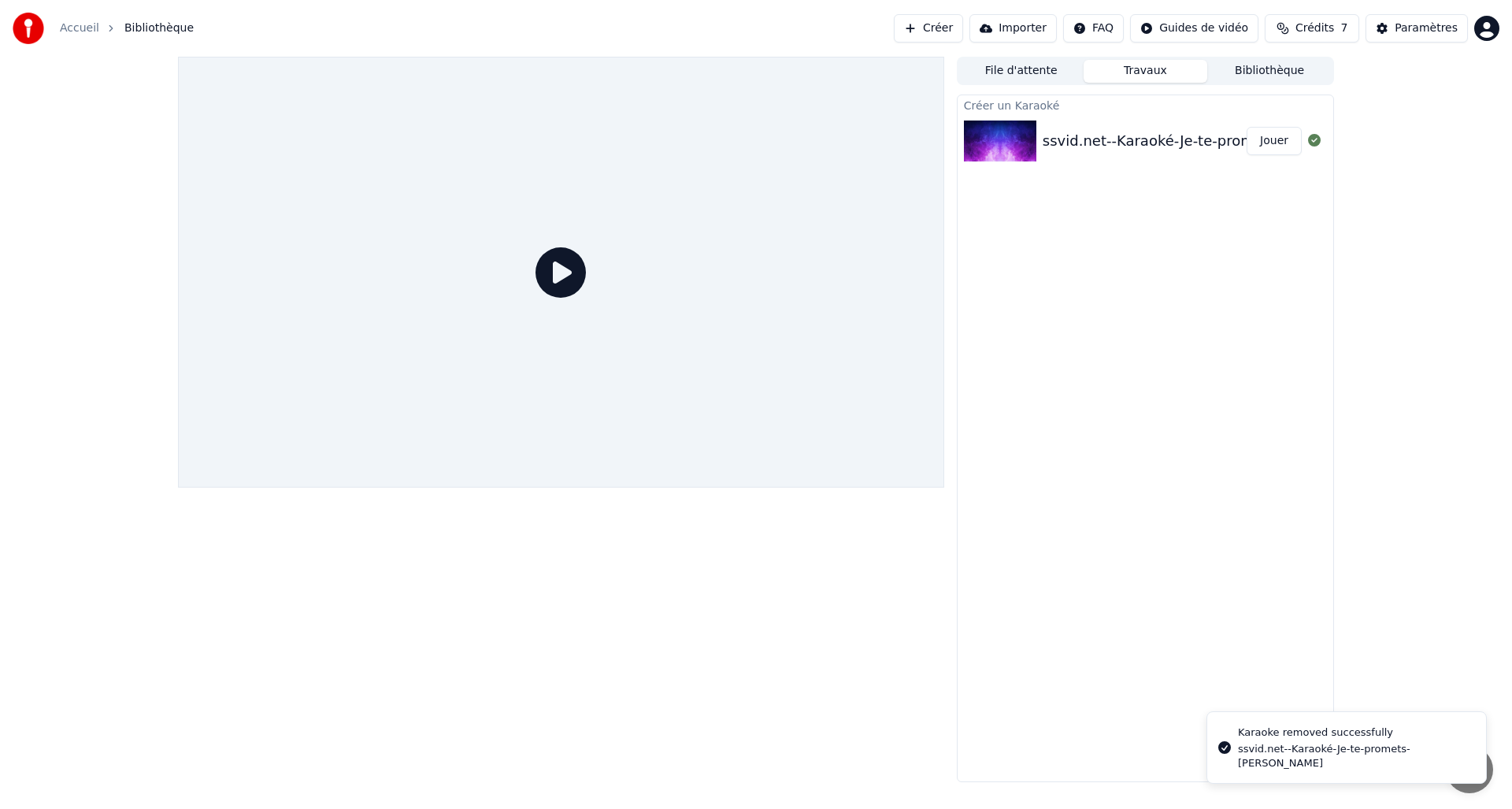
click at [1121, 144] on div "ssvid.net--Karaoké-Je-te-promets-[PERSON_NAME] (1)" at bounding box center [1233, 141] width 382 height 22
click at [1282, 141] on button "Jouer" at bounding box center [1274, 141] width 55 height 29
click at [1054, 140] on div "ssvid.net--Karaoké-Je-te-promets-[PERSON_NAME] (1)" at bounding box center [1233, 141] width 382 height 22
click at [670, 269] on div at bounding box center [561, 272] width 767 height 431
click at [1021, 74] on button "File d'attente" at bounding box center [1021, 71] width 124 height 23
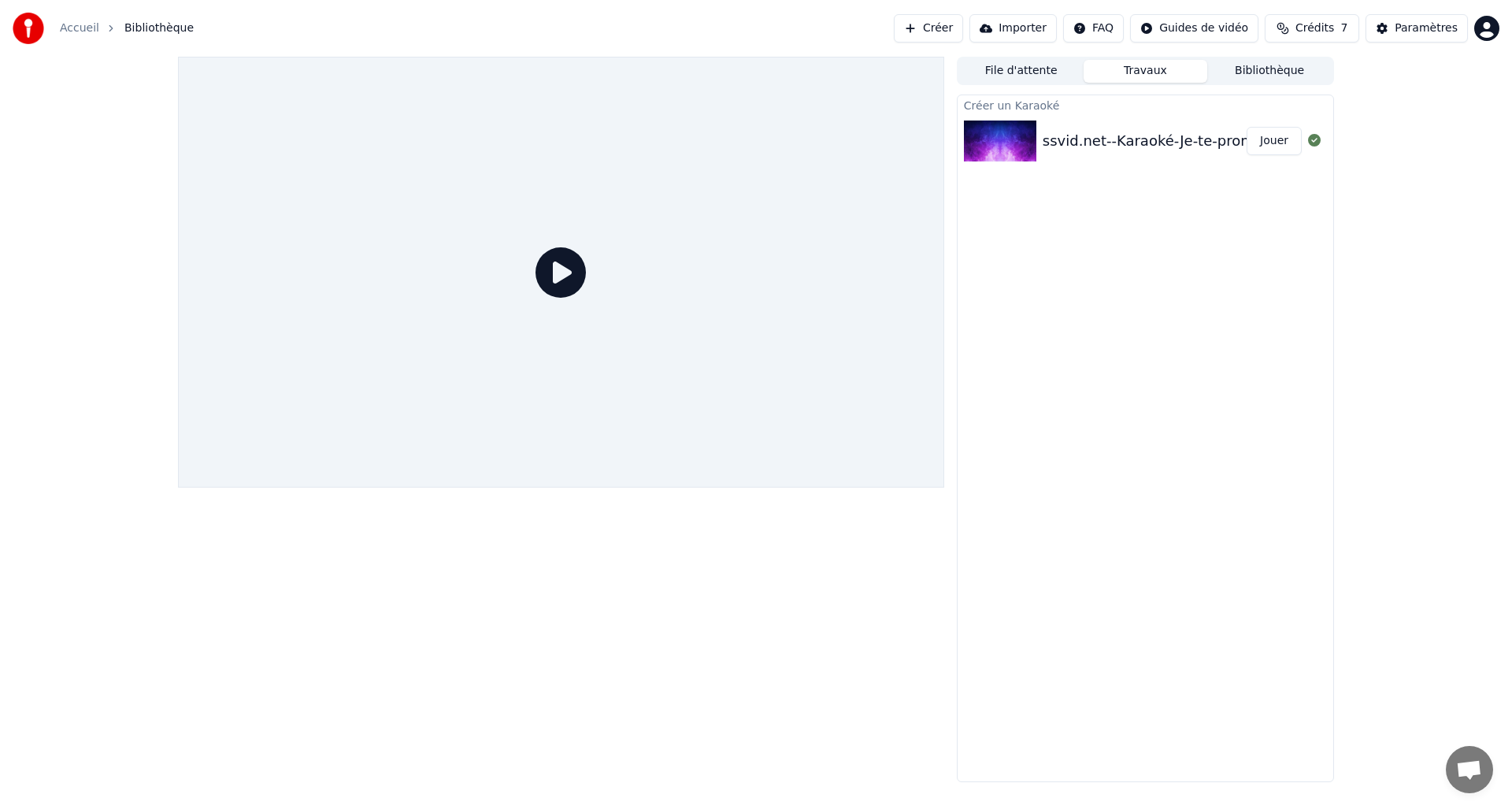
click at [1141, 76] on button "Travaux" at bounding box center [1146, 71] width 124 height 23
click at [571, 277] on icon at bounding box center [561, 273] width 51 height 51
click at [570, 277] on icon at bounding box center [561, 273] width 51 height 51
click at [937, 31] on button "Créer" at bounding box center [929, 29] width 69 height 29
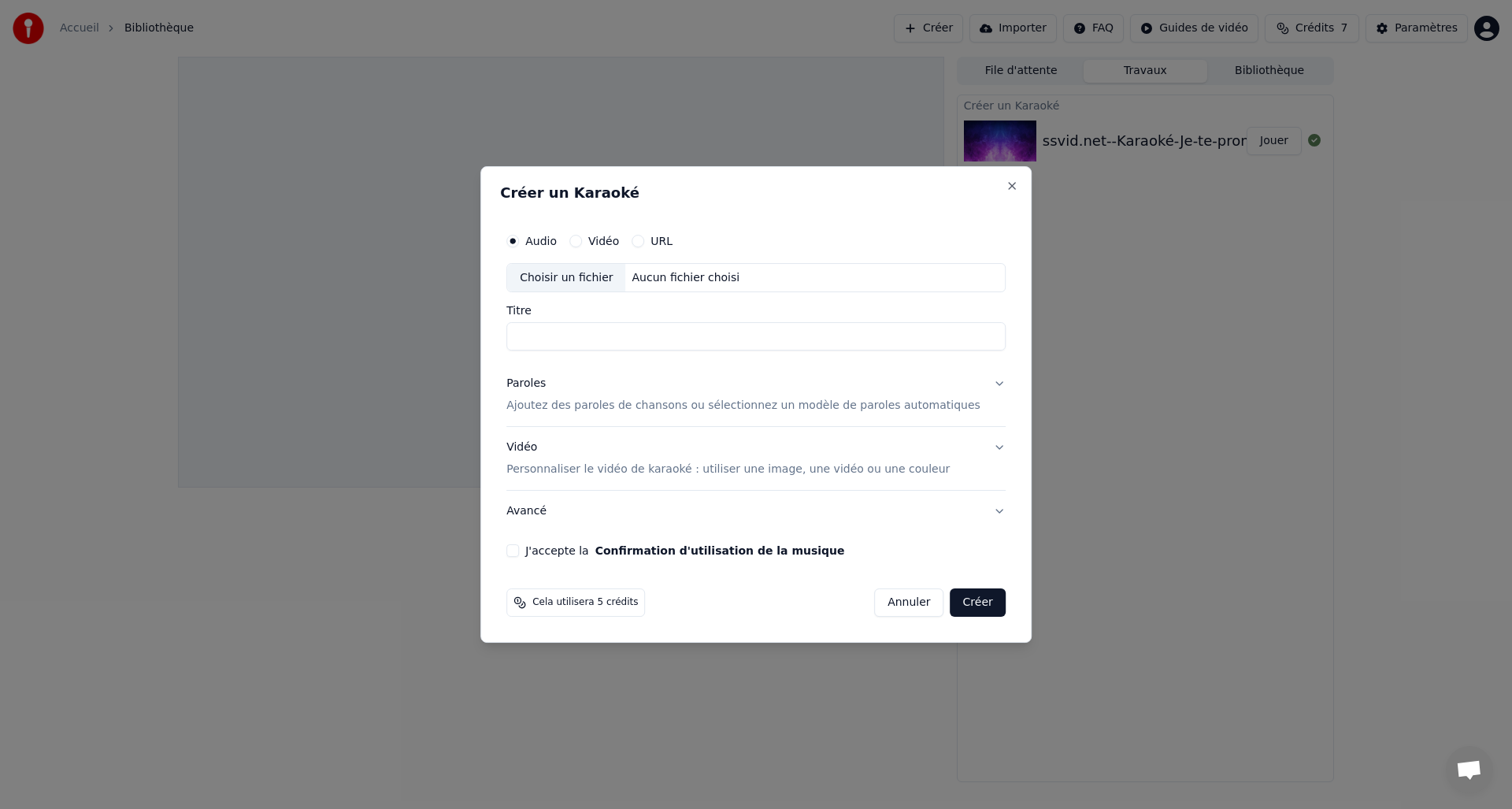
click at [587, 268] on div "Choisir un fichier" at bounding box center [566, 279] width 118 height 29
type input "**********"
click at [610, 401] on p "Ajoutez des paroles de chansons ou sélectionnez un modèle de paroles automatiqu…" at bounding box center [744, 406] width 474 height 16
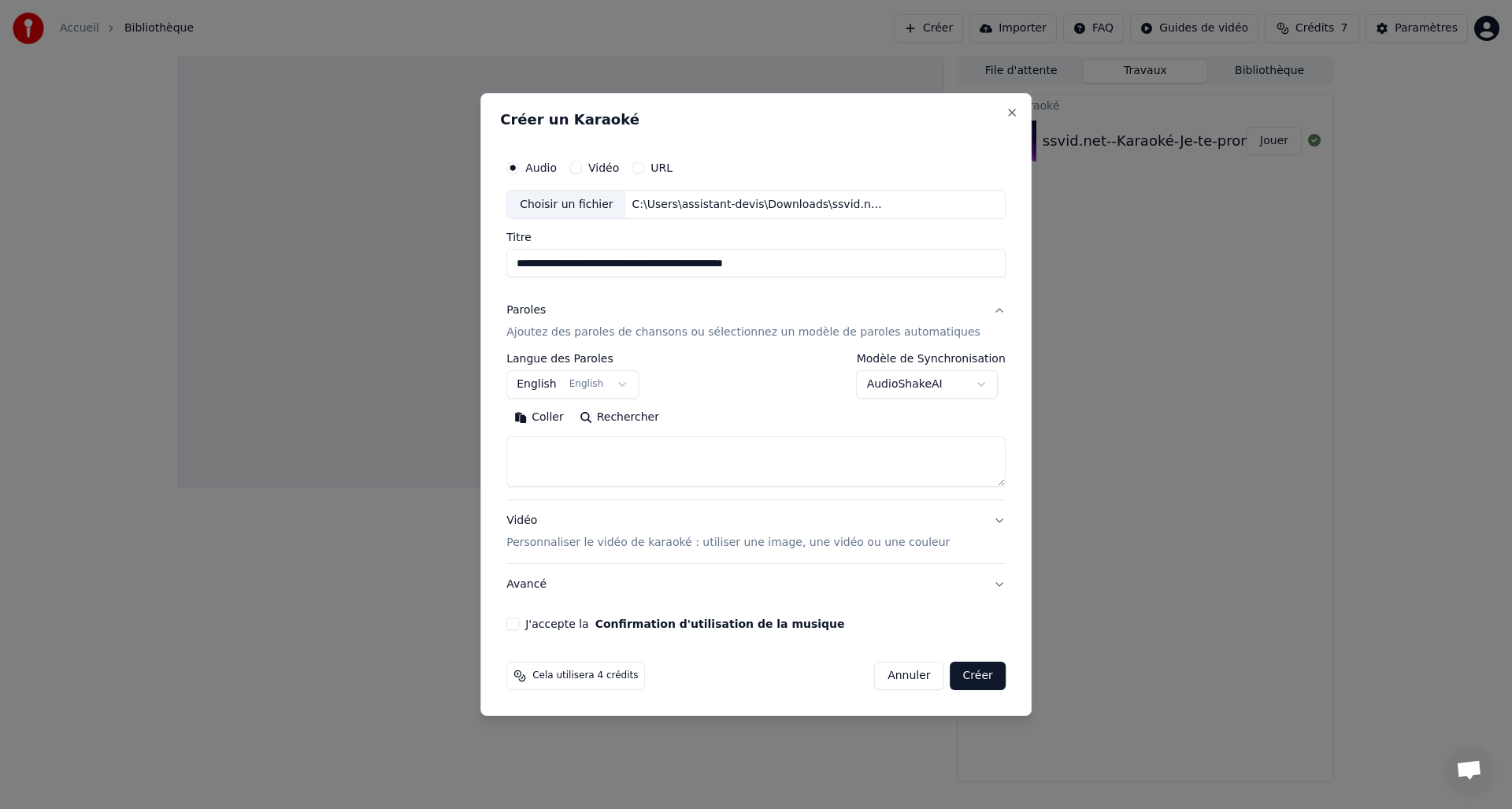
click at [583, 457] on textarea at bounding box center [756, 463] width 500 height 51
paste textarea "**********"
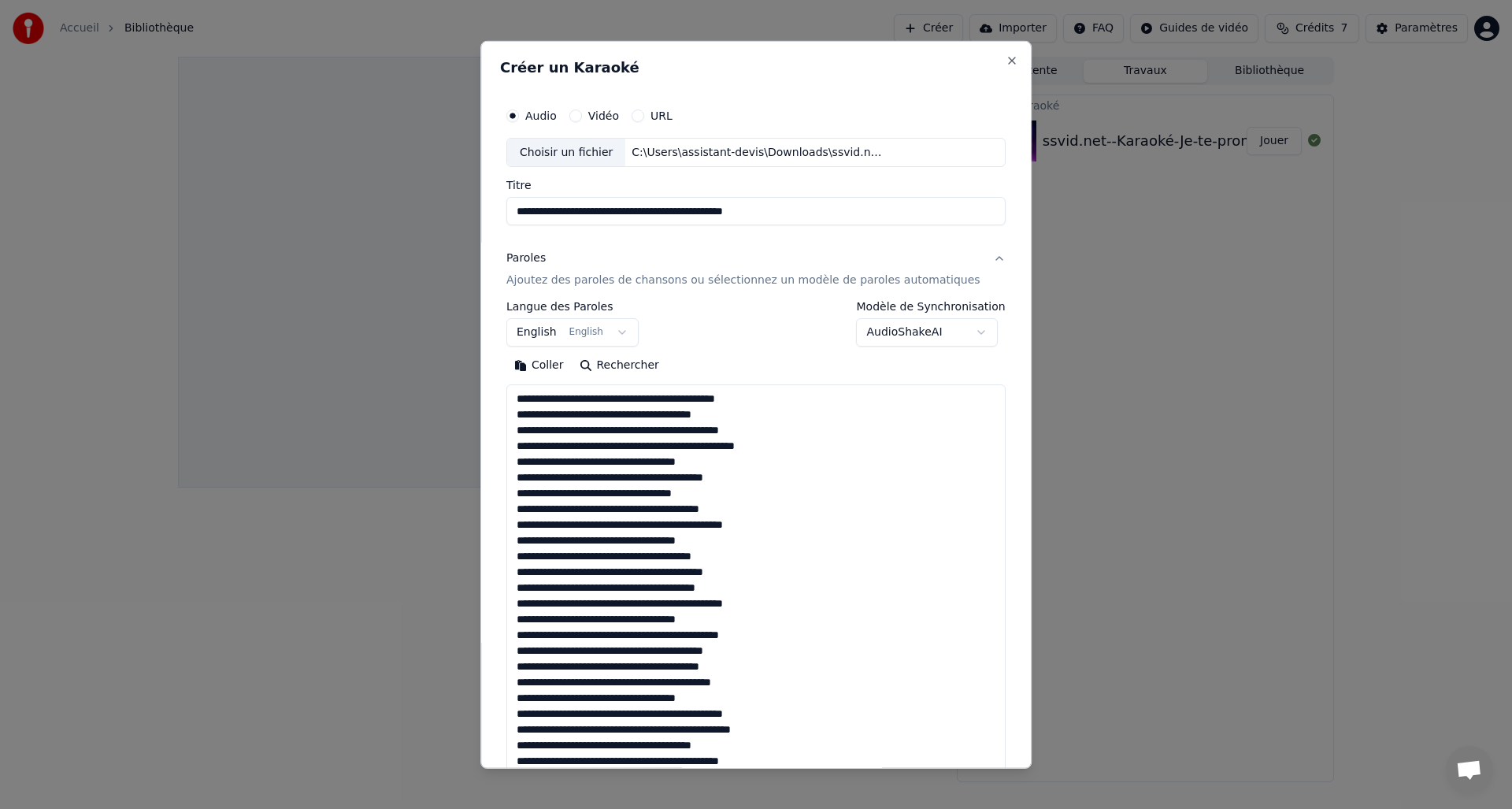
scroll to position [462, 0]
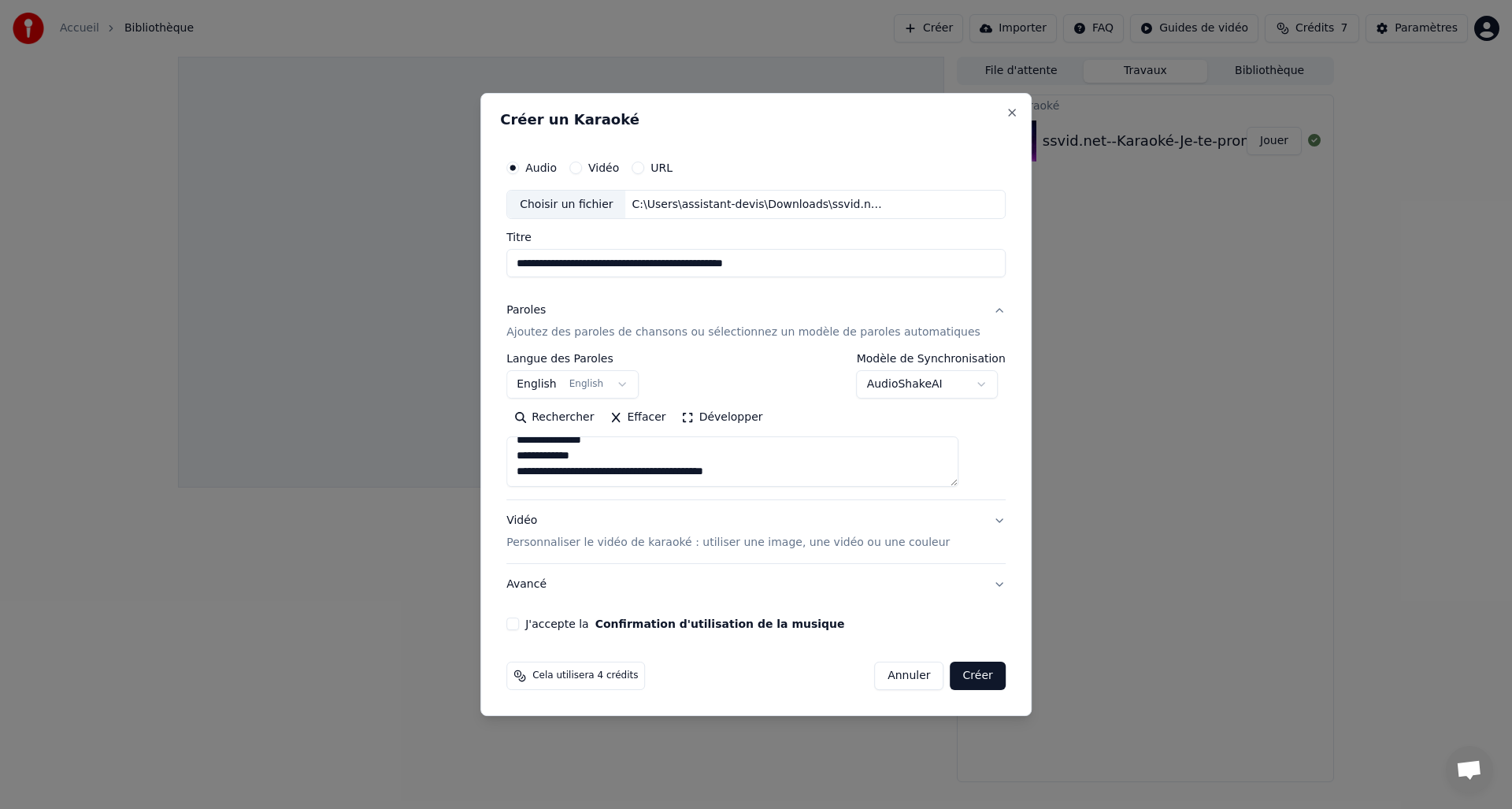
type textarea "**********"
click at [572, 377] on body "**********" at bounding box center [756, 404] width 1512 height 809
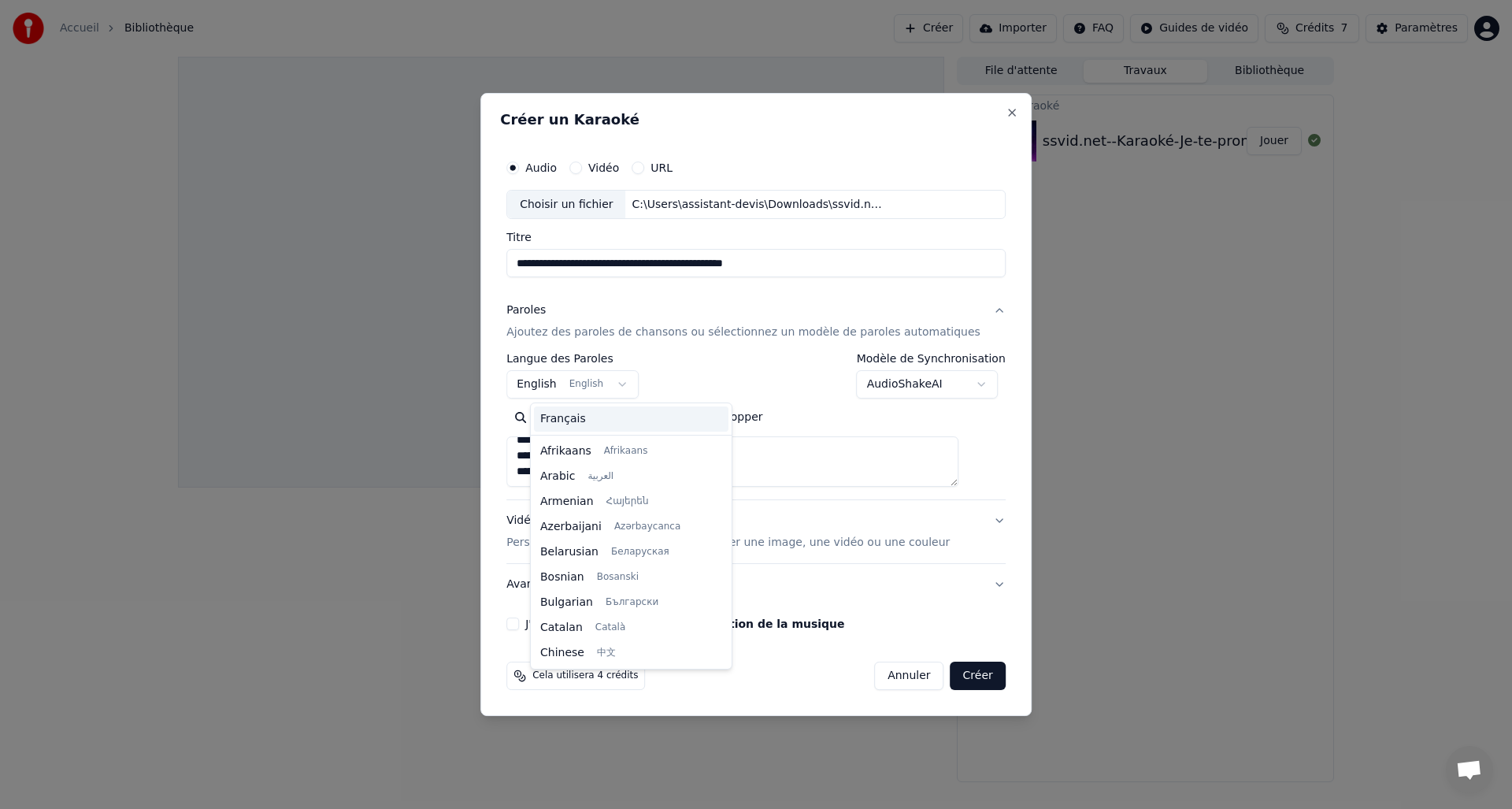
scroll to position [126, 0]
select select "**"
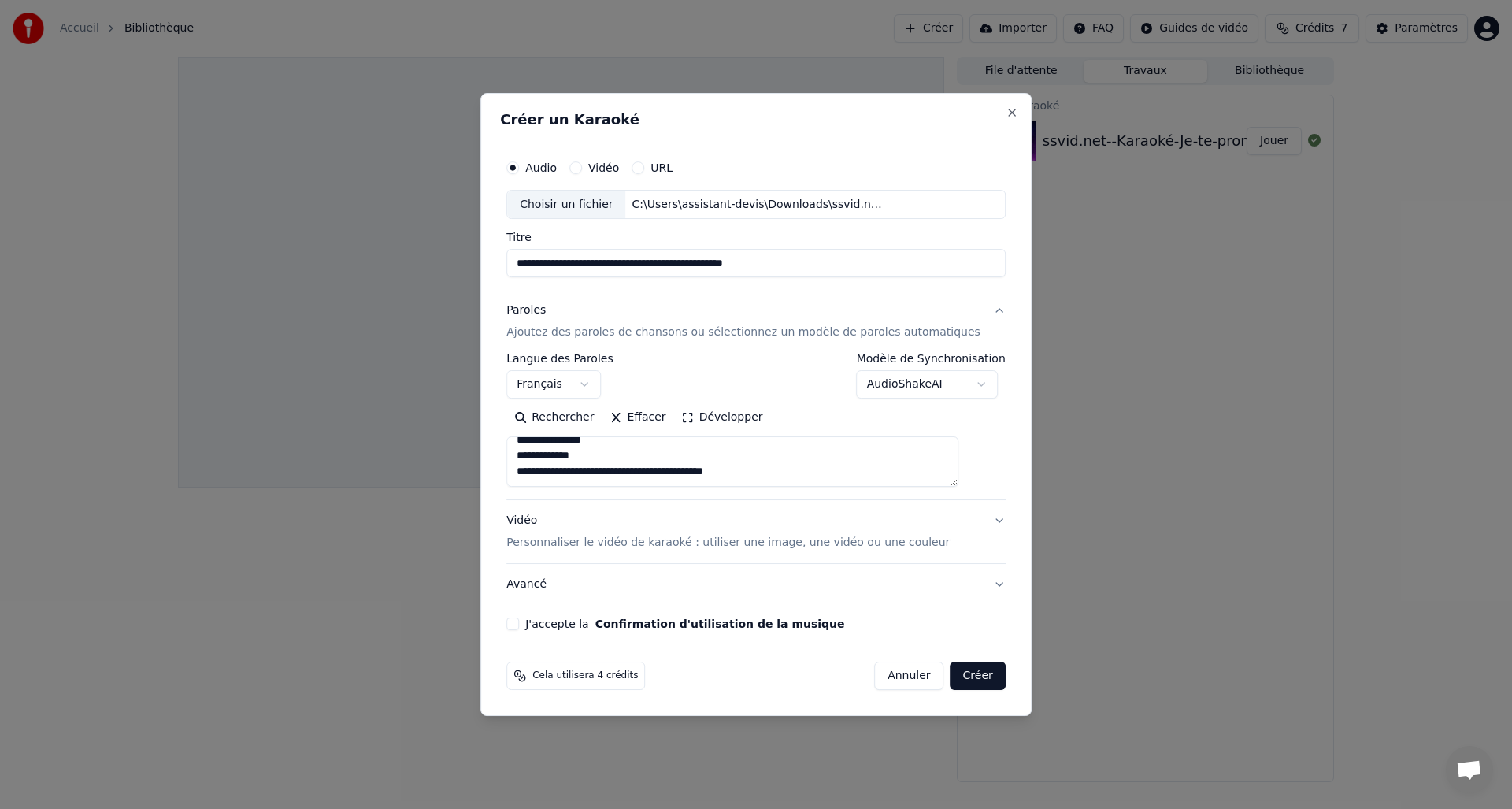
click at [519, 624] on button "J'accepte la Confirmation d'utilisation de la musique" at bounding box center [512, 623] width 13 height 13
click at [951, 680] on button "Créer" at bounding box center [978, 676] width 55 height 29
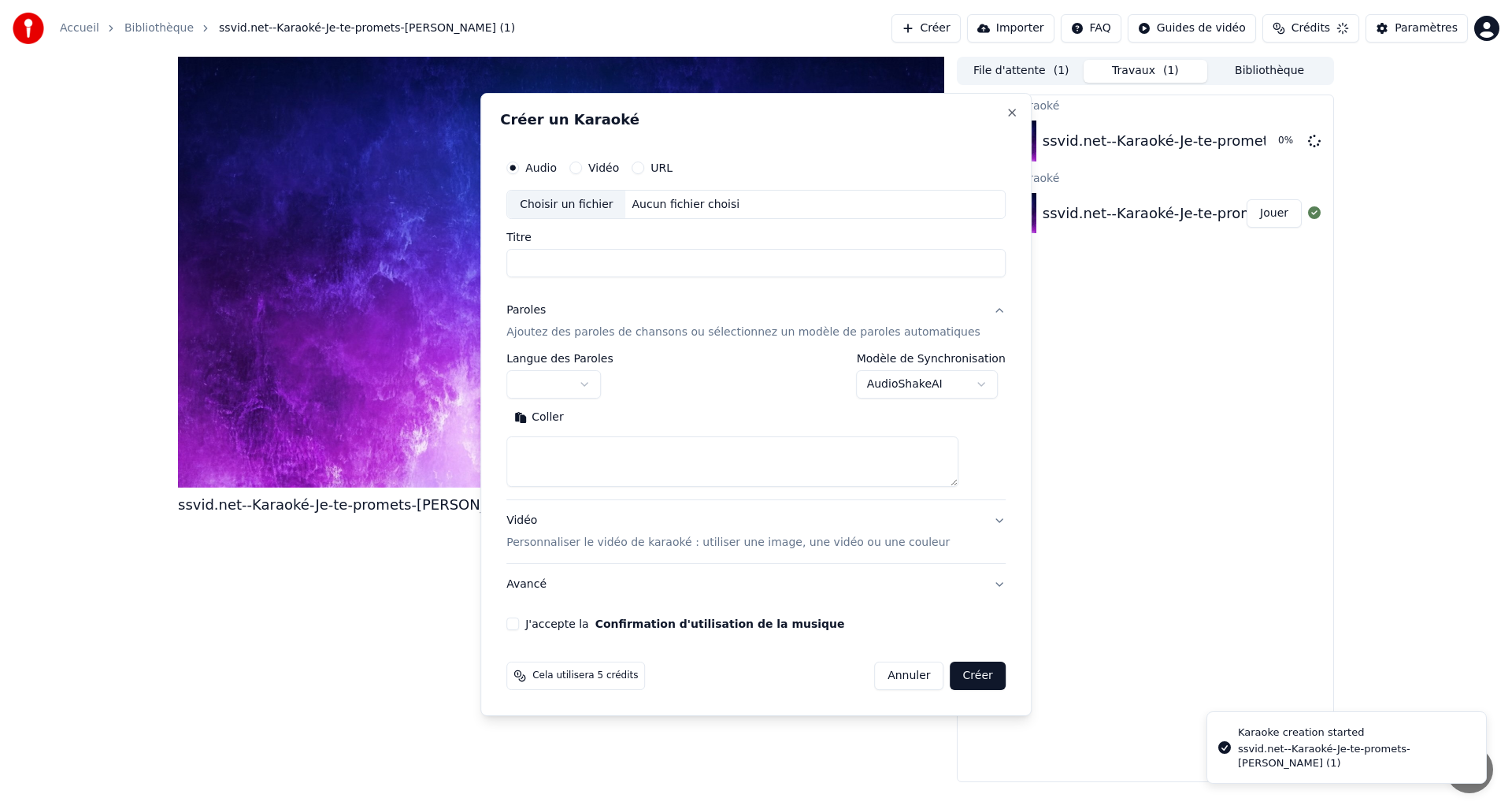
scroll to position [0, 0]
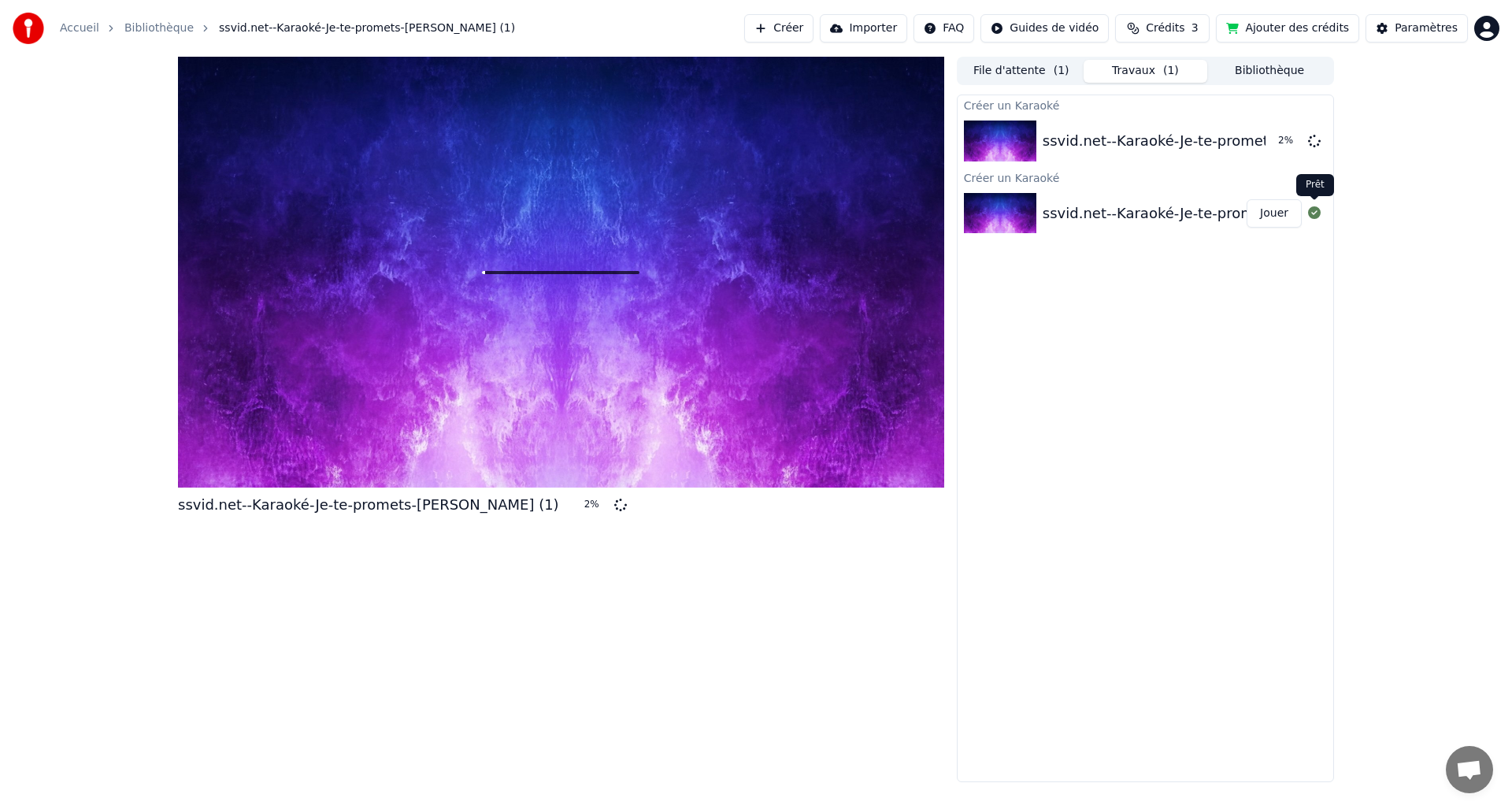
click at [1313, 212] on icon at bounding box center [1314, 212] width 13 height 13
click at [520, 323] on div at bounding box center [561, 272] width 767 height 431
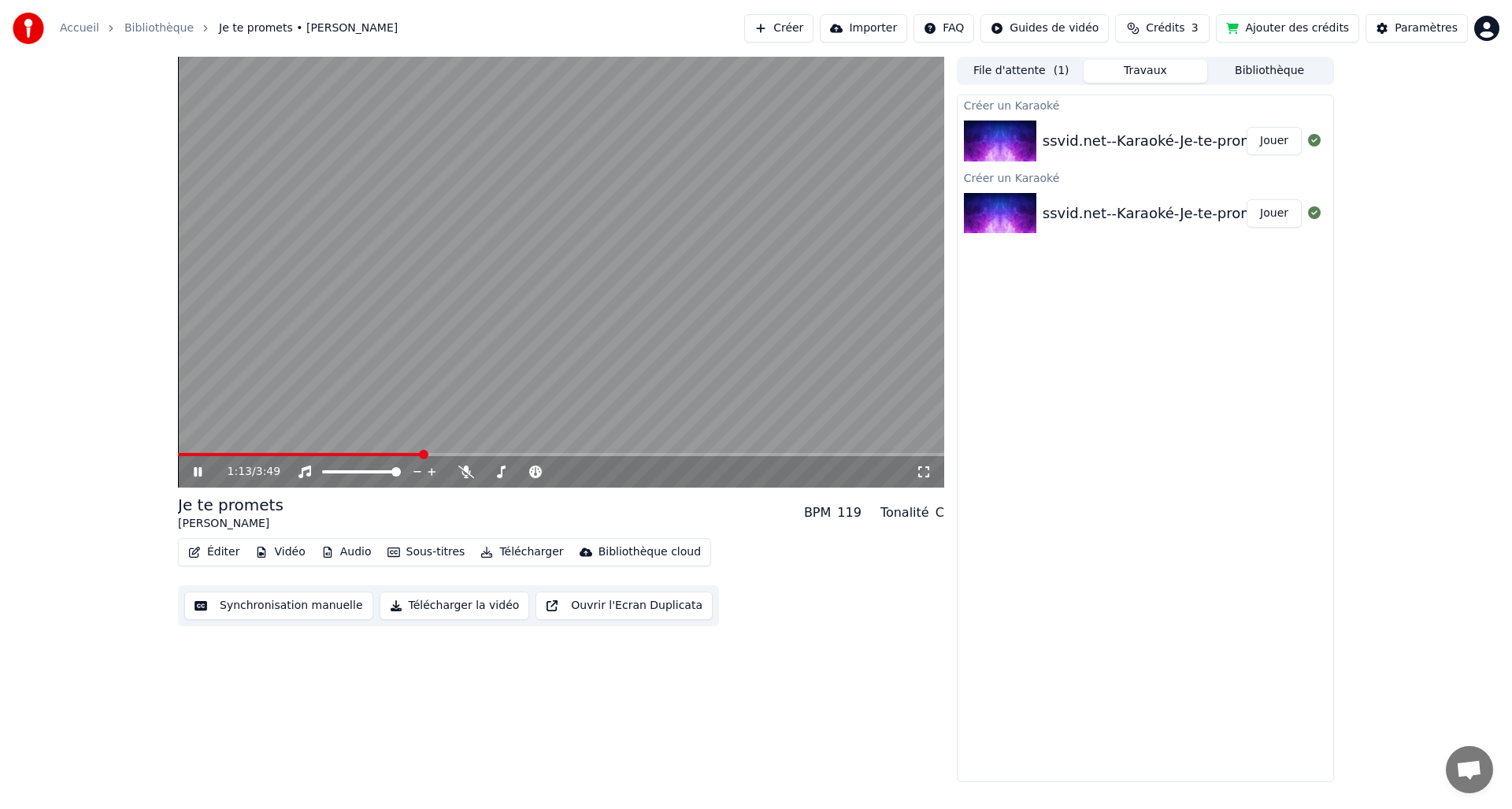
click at [201, 473] on icon at bounding box center [198, 471] width 8 height 9
click at [200, 470] on icon at bounding box center [209, 471] width 37 height 13
click at [274, 452] on video at bounding box center [561, 272] width 767 height 431
click at [251, 453] on span at bounding box center [358, 454] width 360 height 3
click at [197, 453] on span at bounding box center [214, 454] width 73 height 3
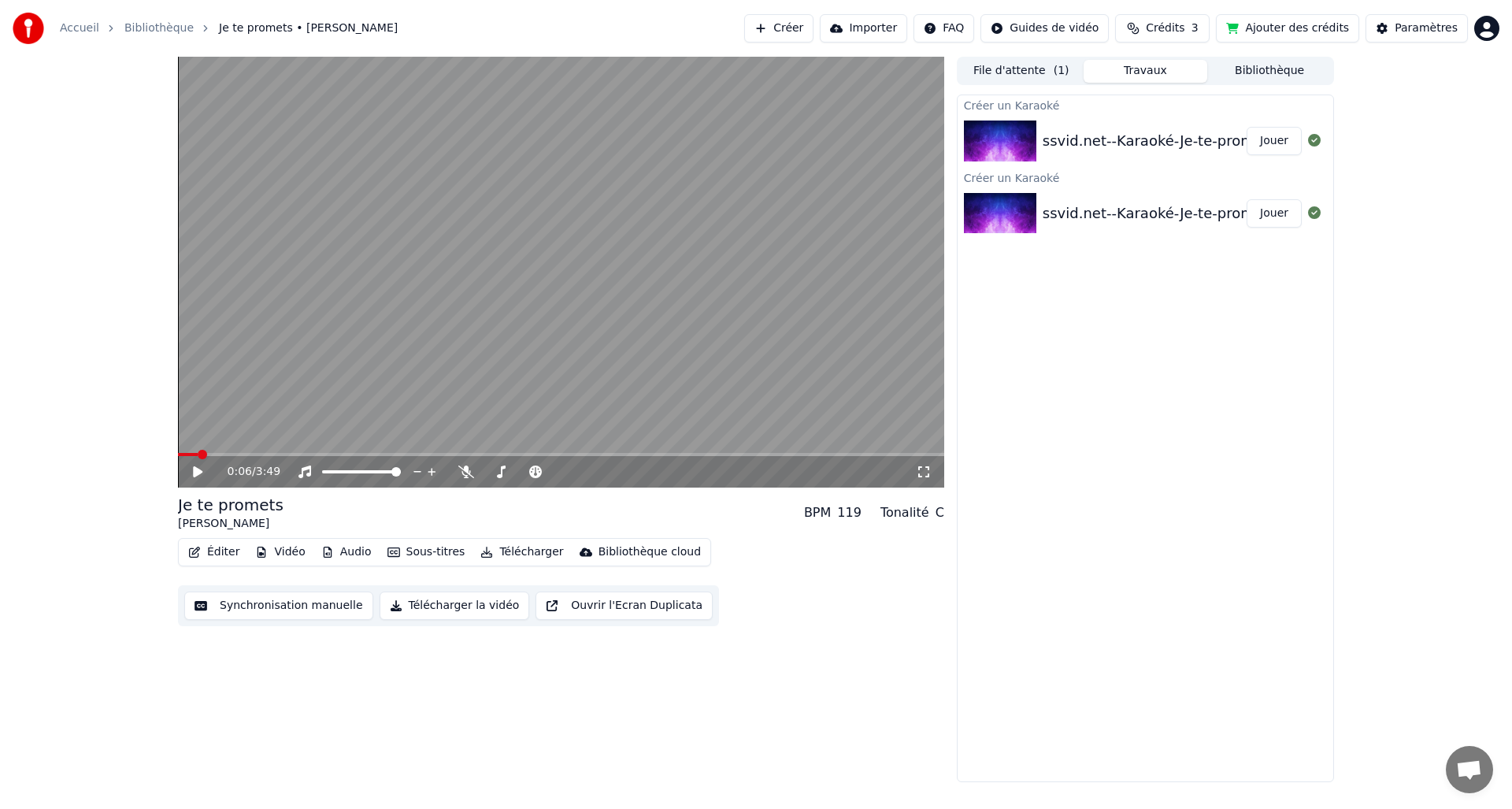
click at [192, 475] on icon at bounding box center [209, 471] width 37 height 13
click at [519, 552] on button "Télécharger" at bounding box center [522, 552] width 95 height 22
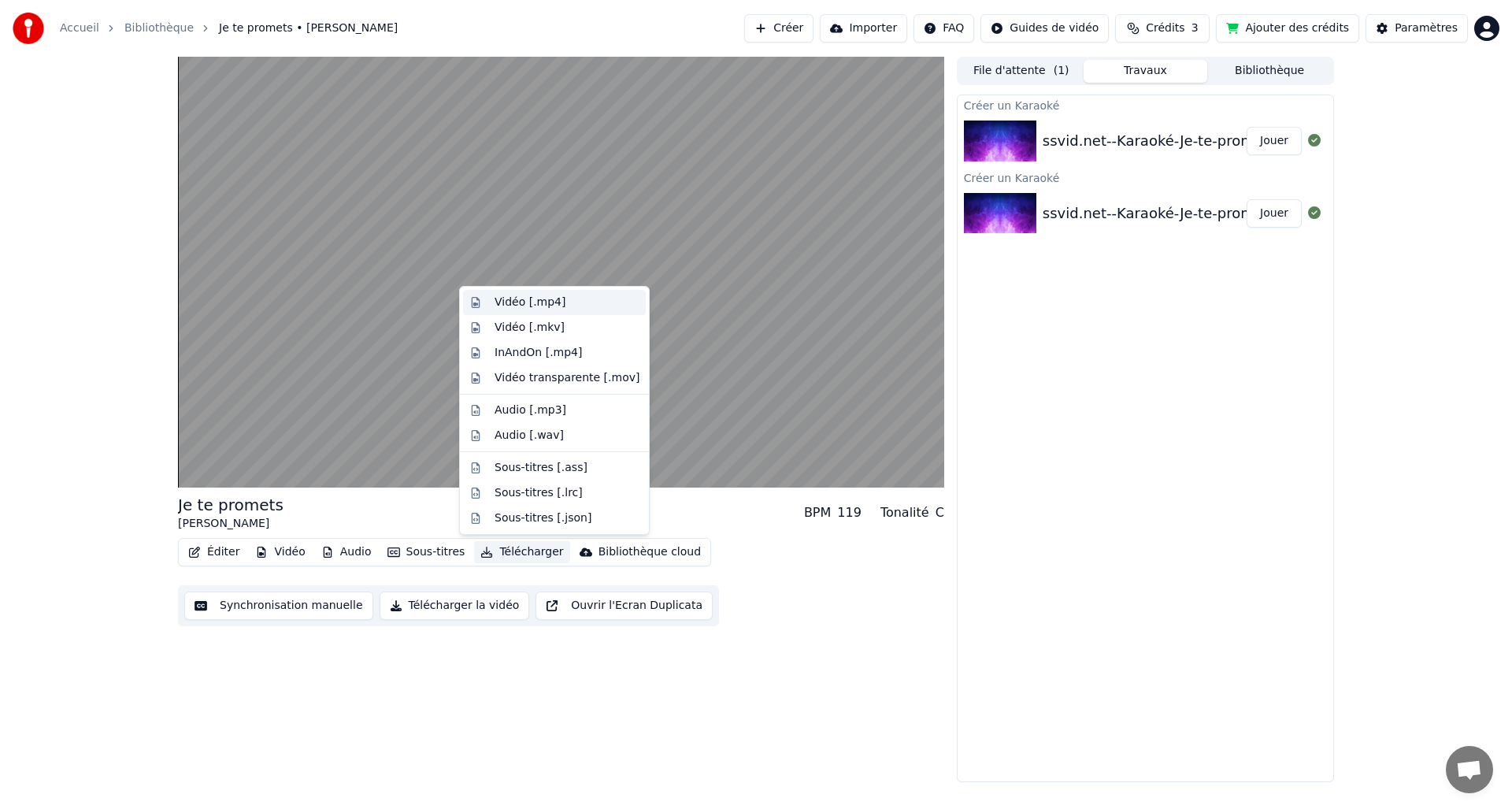
click at [566, 302] on div "Vidéo [.mp4]" at bounding box center [567, 302] width 145 height 16
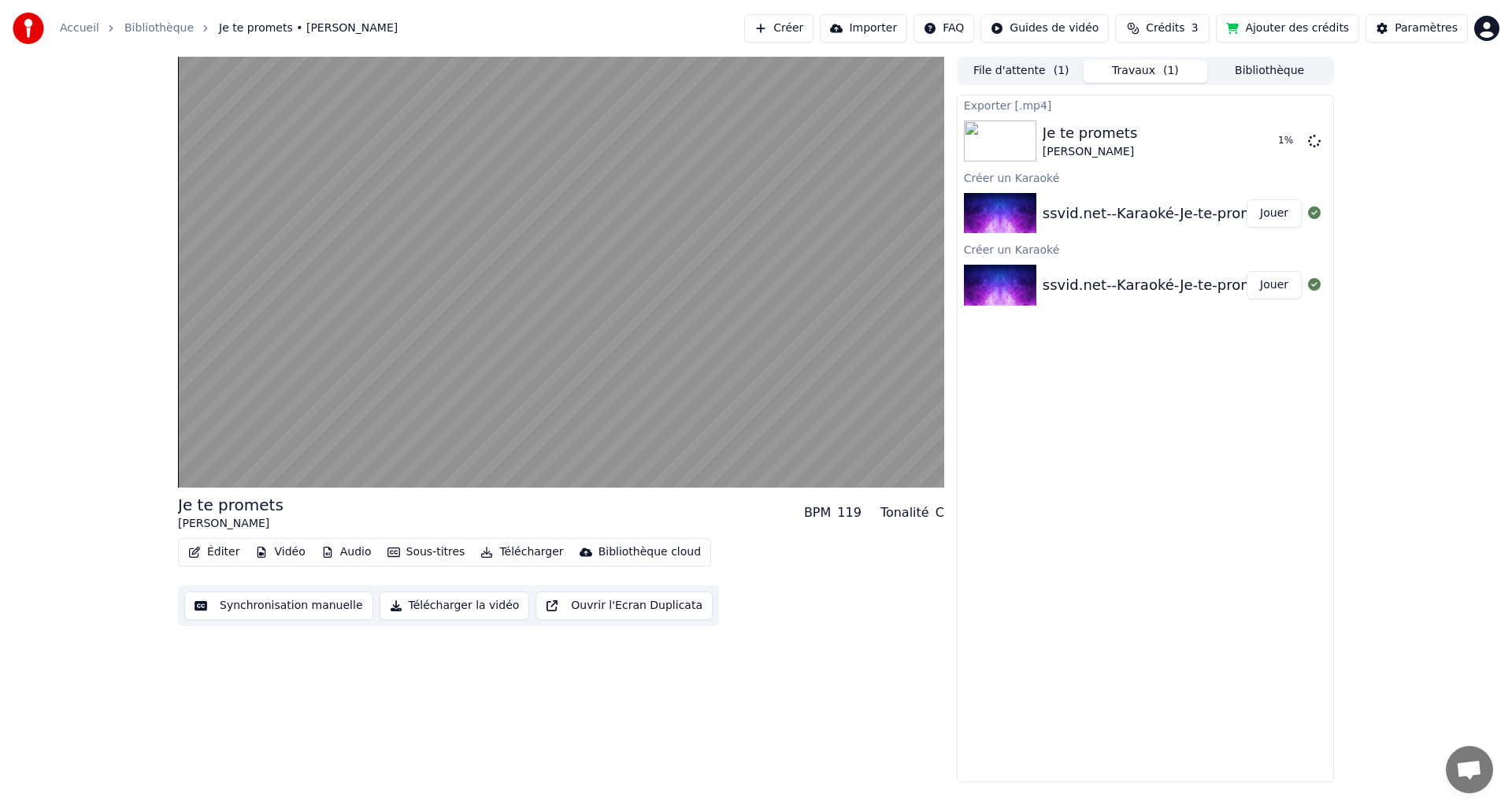
click at [888, 34] on button "Importer" at bounding box center [864, 29] width 88 height 29
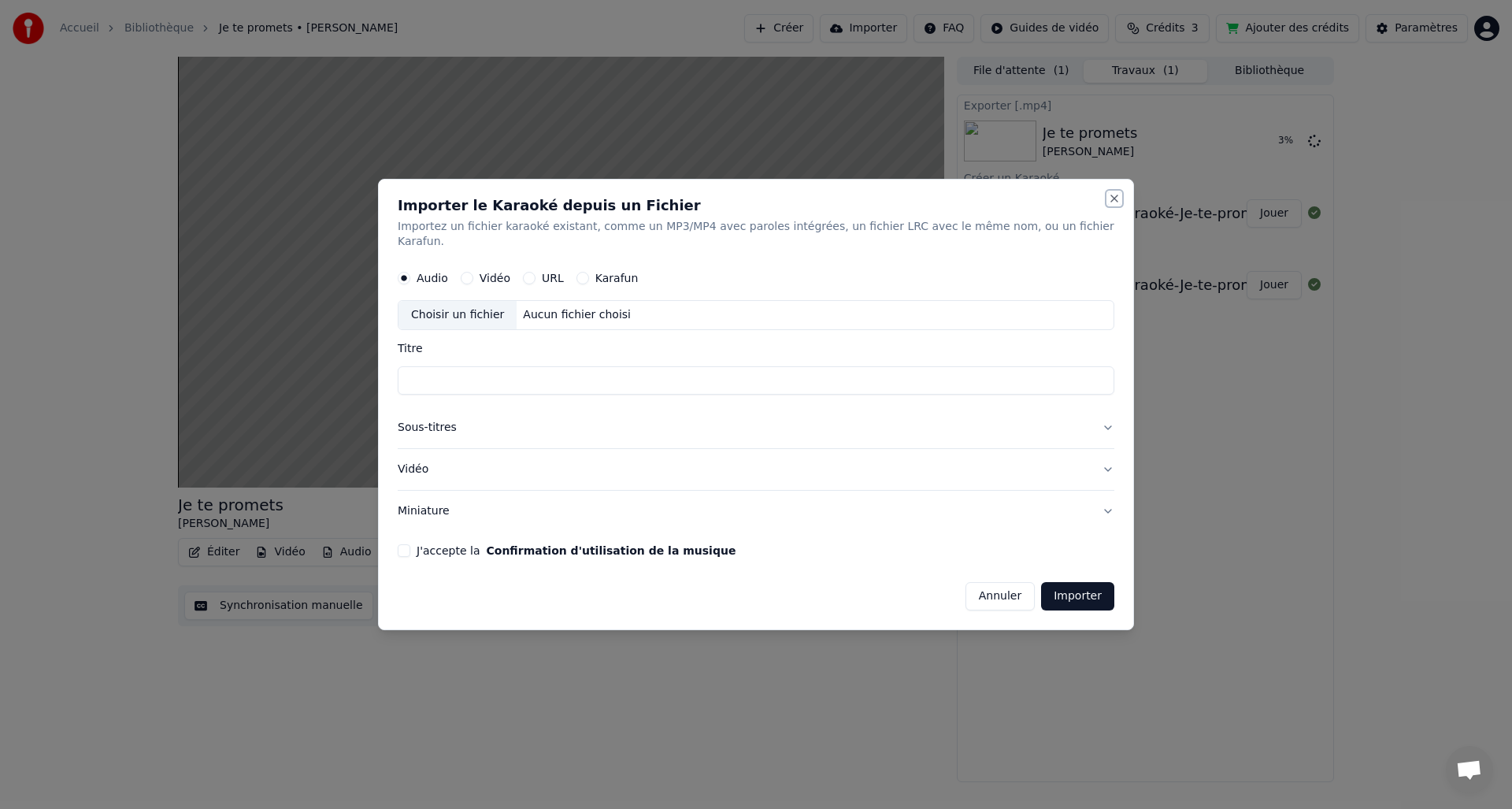
click at [1108, 205] on button "Close" at bounding box center [1114, 198] width 13 height 13
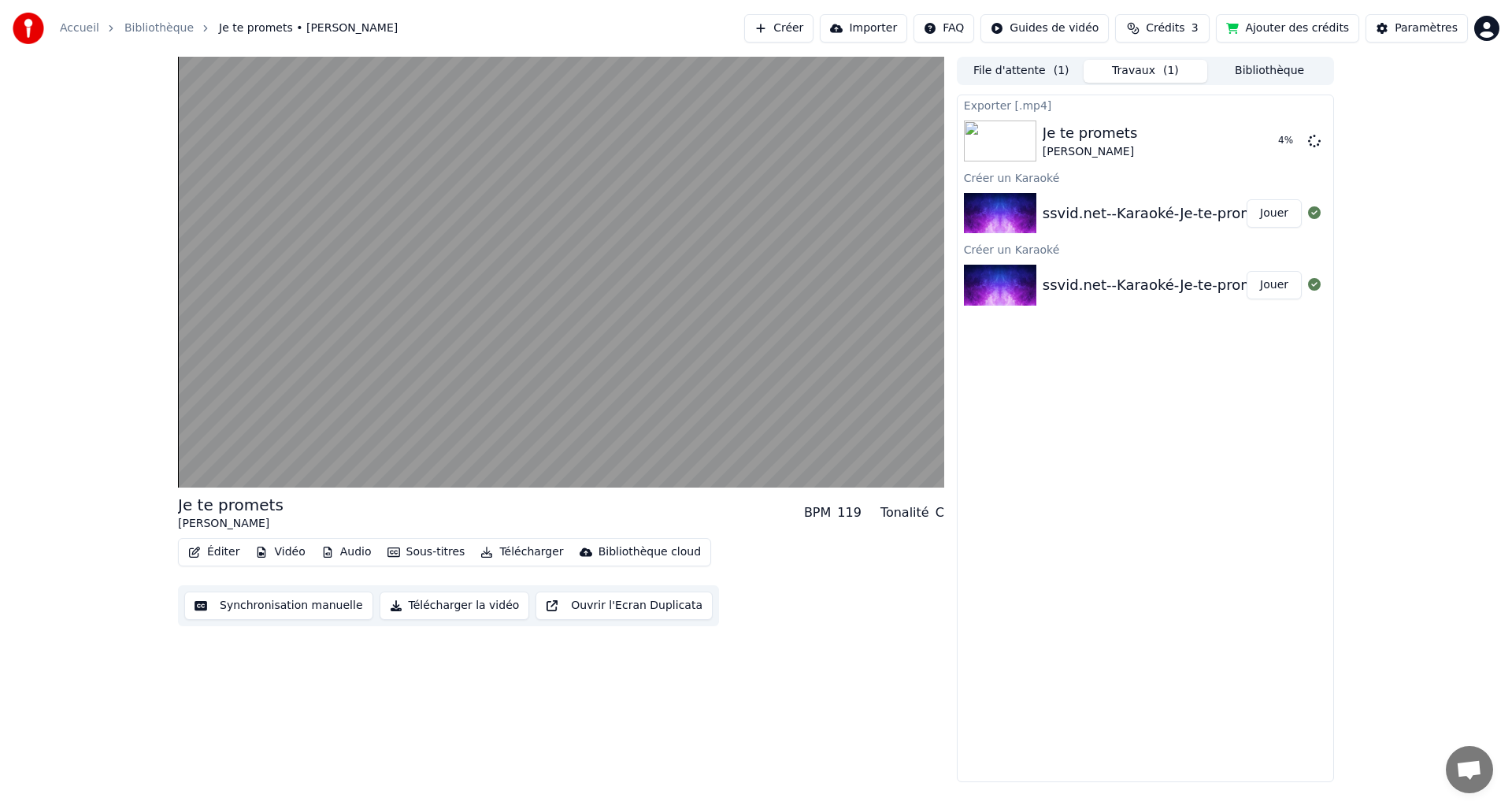
click at [415, 608] on button "Télécharger la vidéo" at bounding box center [455, 606] width 150 height 29
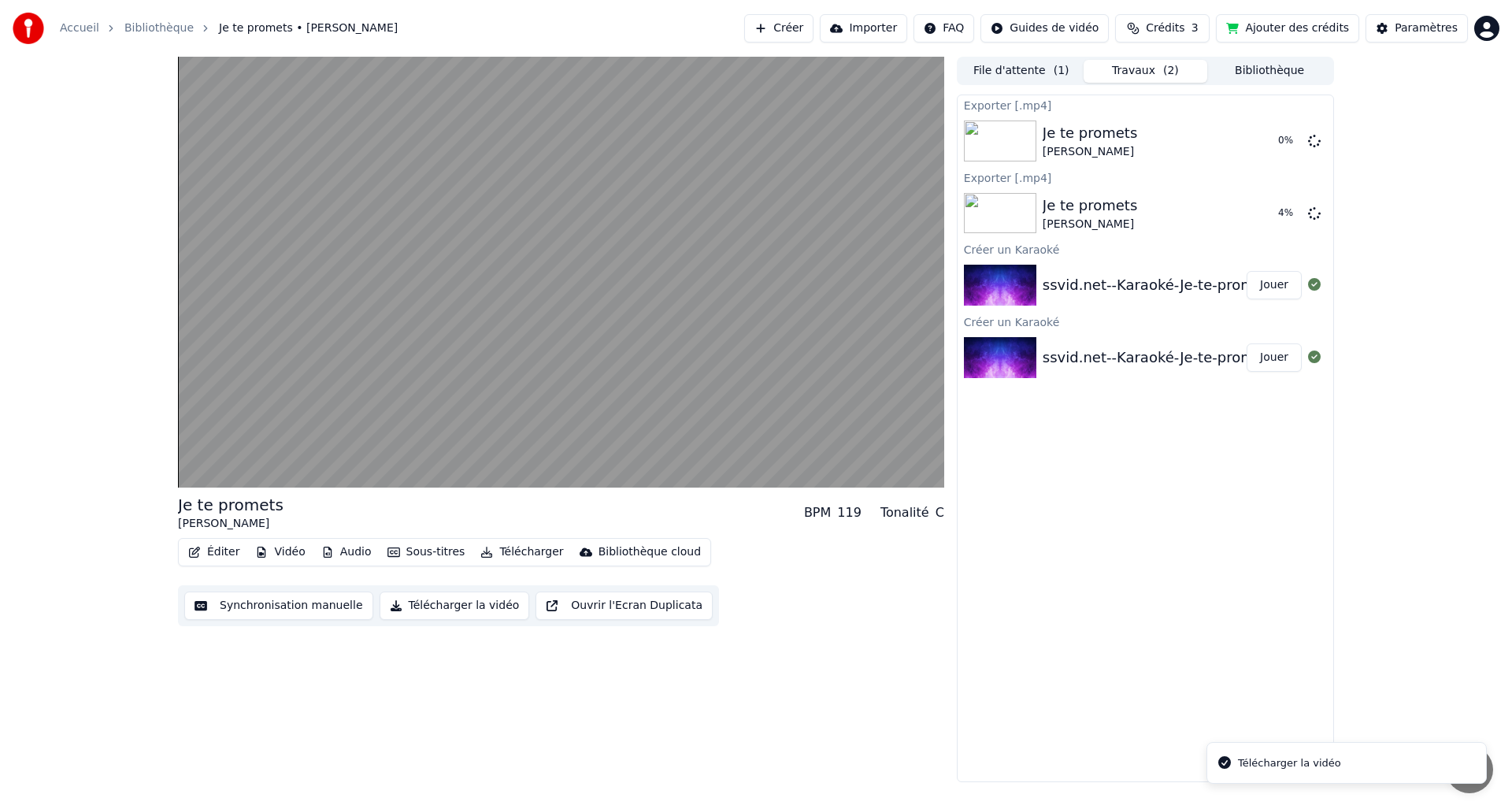
click at [1233, 765] on li "Télécharger la vidéo" at bounding box center [1347, 763] width 280 height 42
click at [1506, 719] on div "Je te promets [PERSON_NAME] BPM 119 Tonalité C Éditer Vidéo Audio Sous-titres T…" at bounding box center [756, 419] width 1512 height 725
click at [1463, 771] on span "Ouvrir le chat" at bounding box center [1469, 771] width 26 height 22
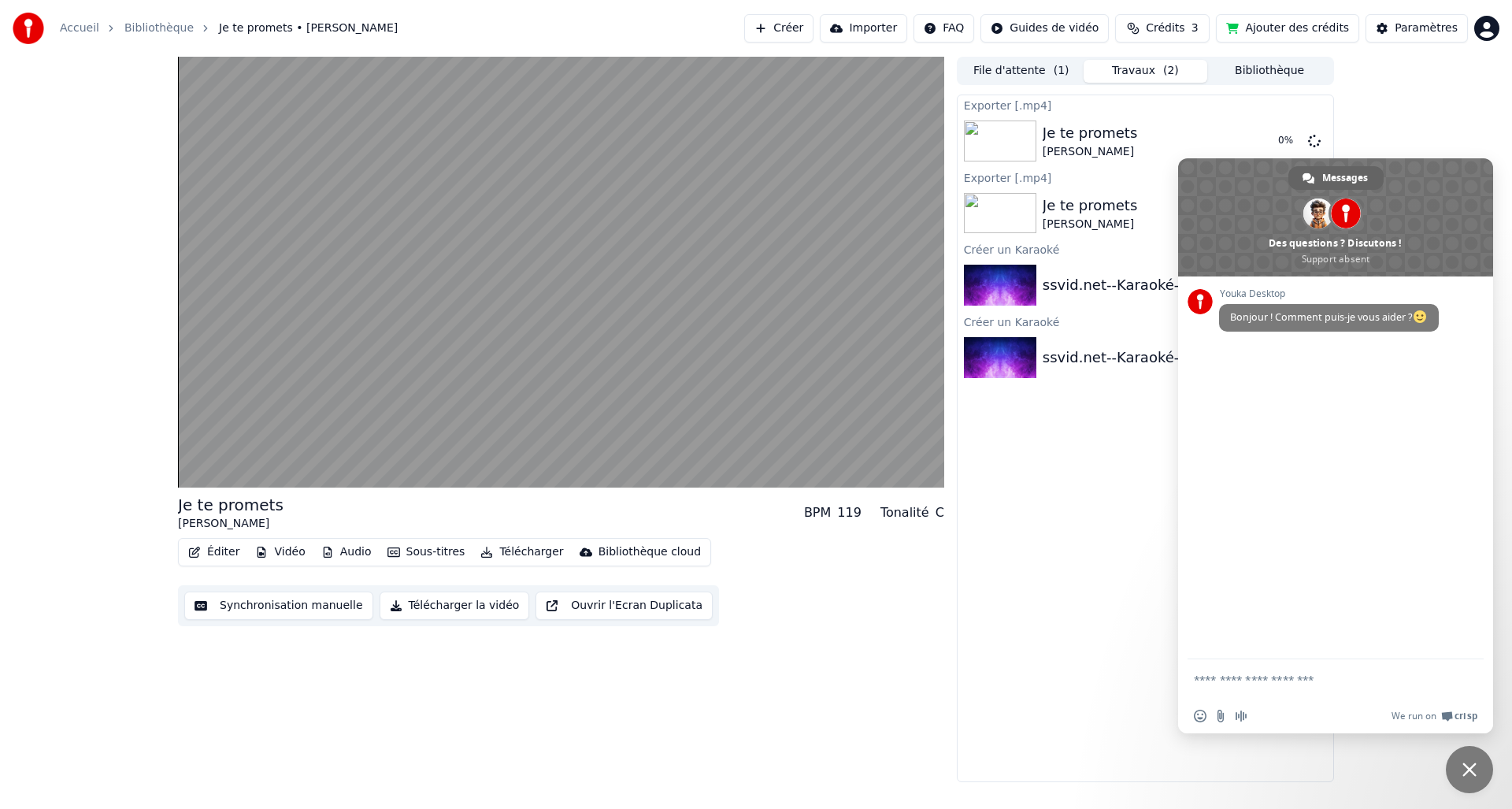
click at [1119, 610] on div "Exporter [.mp4] Je te promets [PERSON_NAME] 0 % Exporter [.mp4] Je te promets […" at bounding box center [1146, 438] width 377 height 687
click at [1456, 768] on span "Fermer le chat" at bounding box center [1470, 770] width 47 height 47
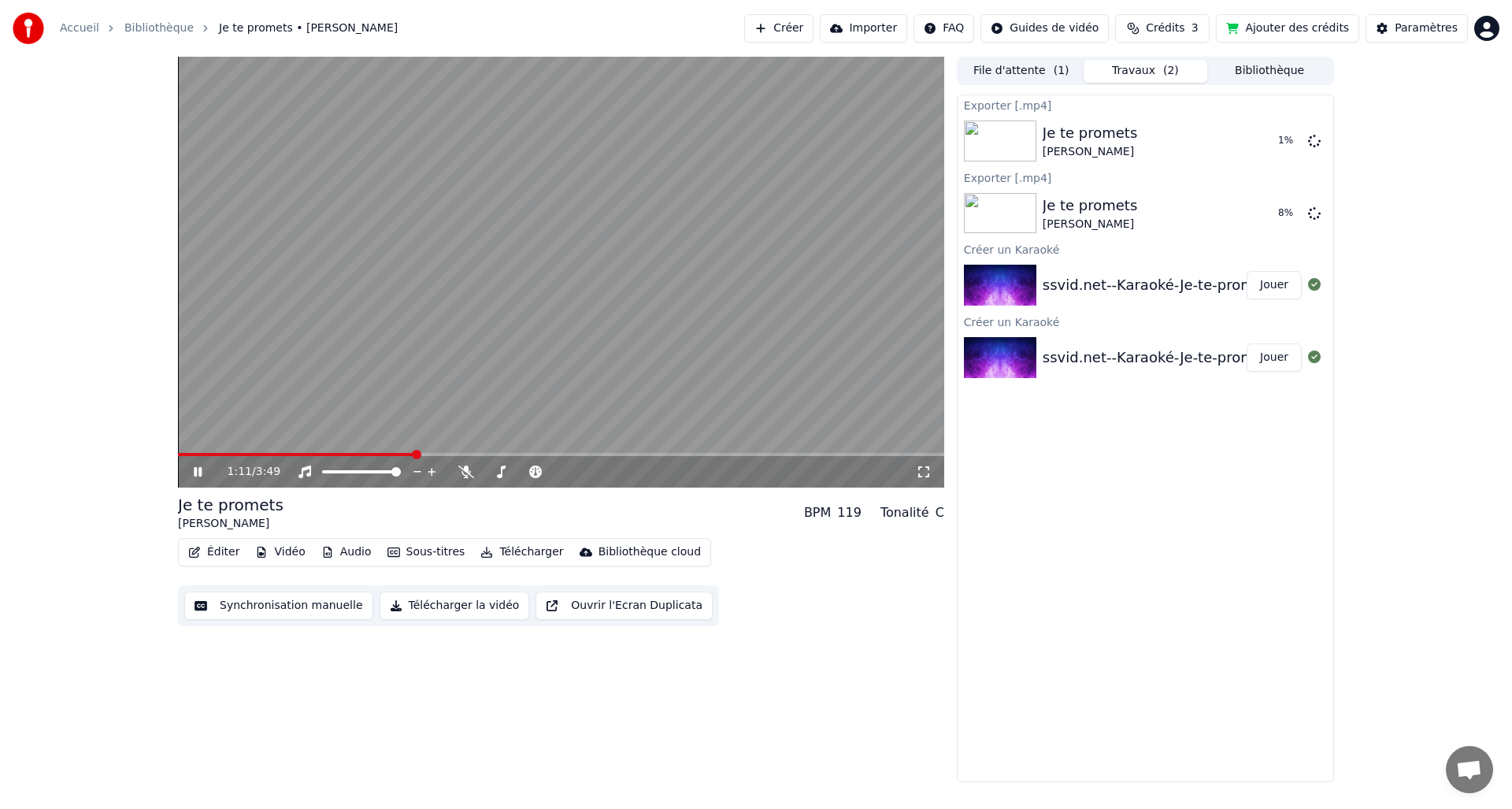
click at [439, 389] on video at bounding box center [561, 272] width 767 height 431
click at [1310, 214] on icon at bounding box center [1314, 212] width 13 height 13
click at [185, 452] on video at bounding box center [561, 272] width 767 height 431
click at [182, 453] on span at bounding box center [180, 454] width 3 height 3
click at [181, 454] on span at bounding box center [180, 454] width 3 height 3
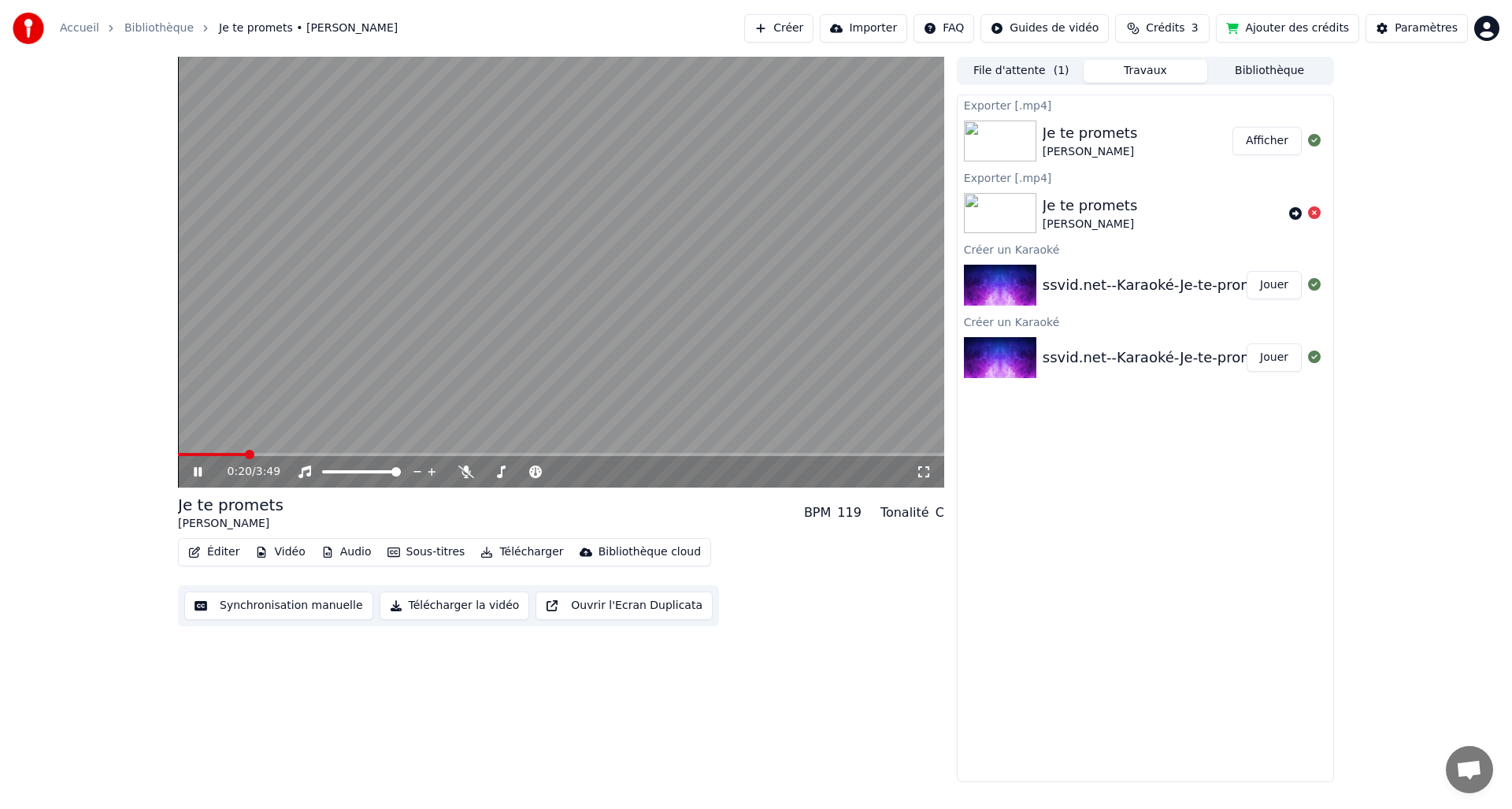
click at [198, 453] on span at bounding box center [212, 454] width 68 height 3
click at [192, 470] on icon at bounding box center [209, 471] width 37 height 13
drag, startPoint x: 190, startPoint y: 477, endPoint x: 272, endPoint y: 832, distance: 364.3
click at [272, 808] on html "Accueil Bibliothèque Je te promets • [PERSON_NAME] Importer FAQ Guides de vidéo…" at bounding box center [756, 404] width 1512 height 809
click at [192, 453] on span at bounding box center [189, 454] width 22 height 3
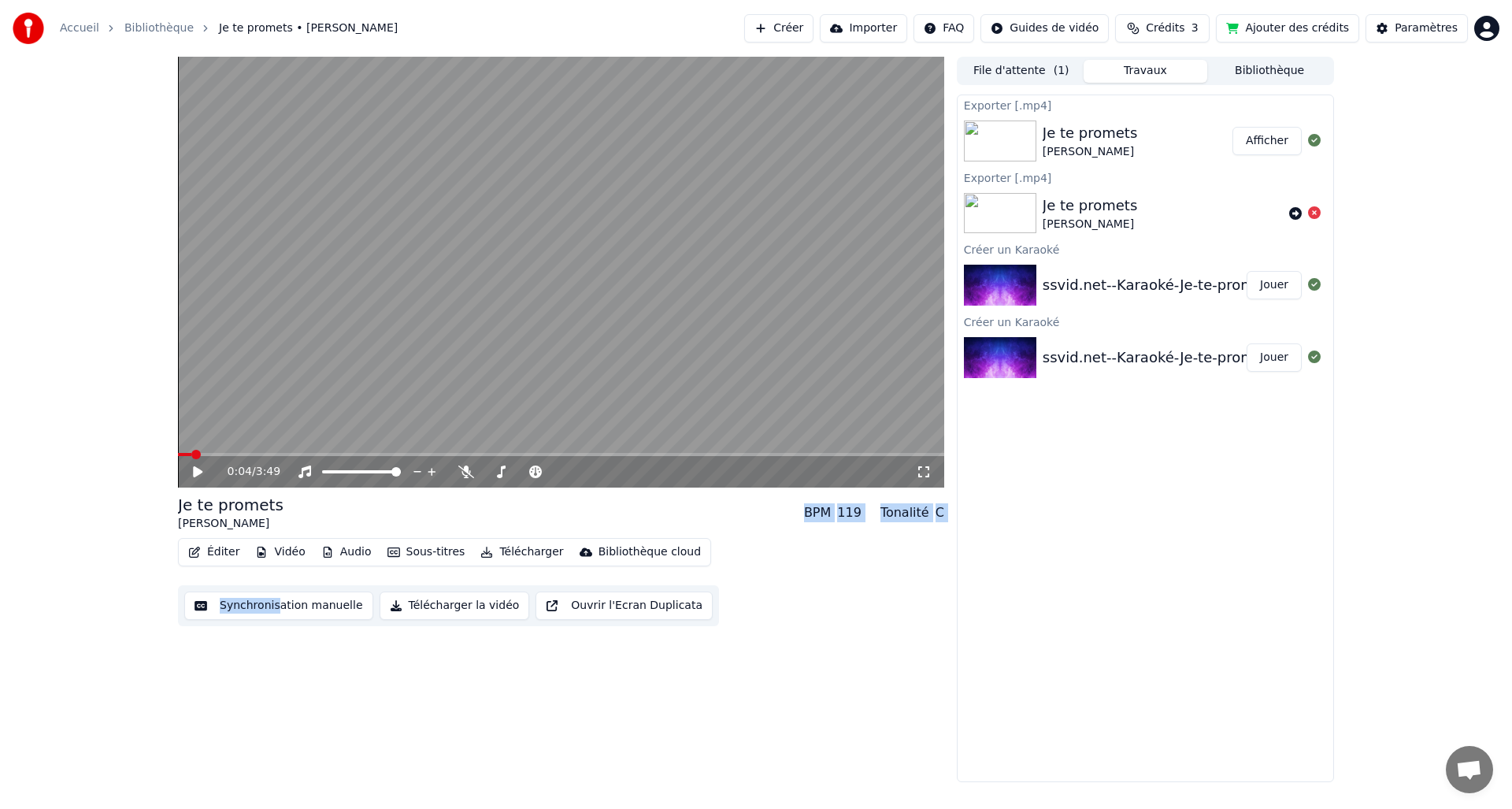
click at [188, 453] on video at bounding box center [561, 272] width 767 height 431
click at [192, 470] on icon at bounding box center [209, 471] width 37 height 13
click at [192, 453] on div "0:12 / 3:49" at bounding box center [561, 272] width 767 height 431
click at [188, 456] on span at bounding box center [198, 454] width 41 height 3
